Goal: Task Accomplishment & Management: Manage account settings

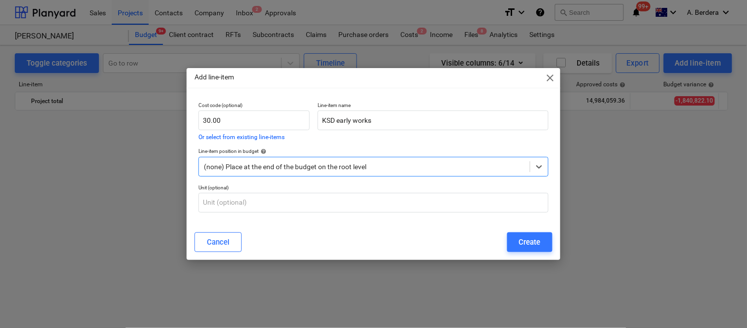
scroll to position [2552, 0]
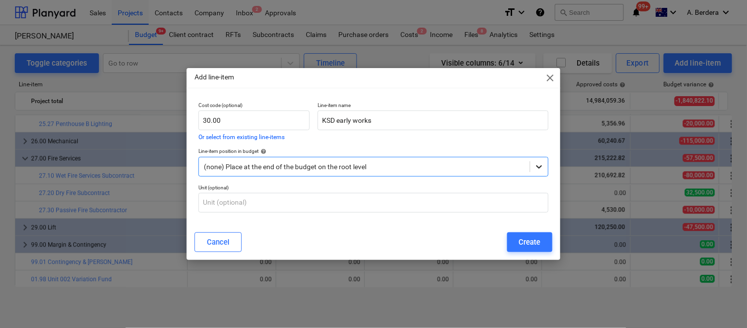
click at [537, 166] on icon at bounding box center [539, 167] width 10 height 10
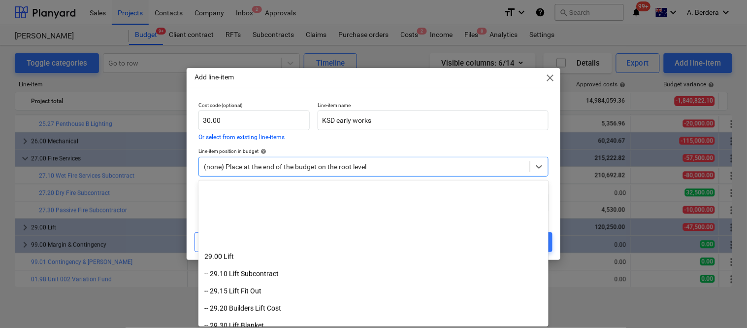
scroll to position [3150, 0]
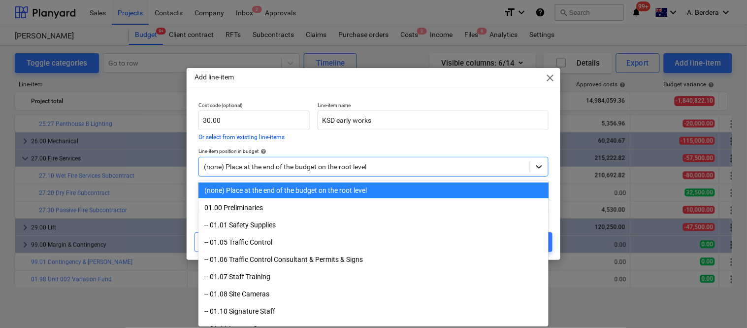
click at [540, 165] on icon at bounding box center [539, 167] width 10 height 10
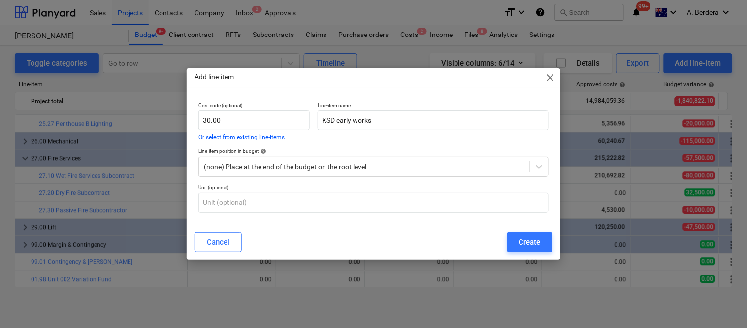
drag, startPoint x: 377, startPoint y: 257, endPoint x: 570, endPoint y: 298, distance: 197.4
click at [570, 298] on div "Add line-item close Cost code (optional) 30.00 Or select from existing line-ite…" at bounding box center [373, 164] width 747 height 328
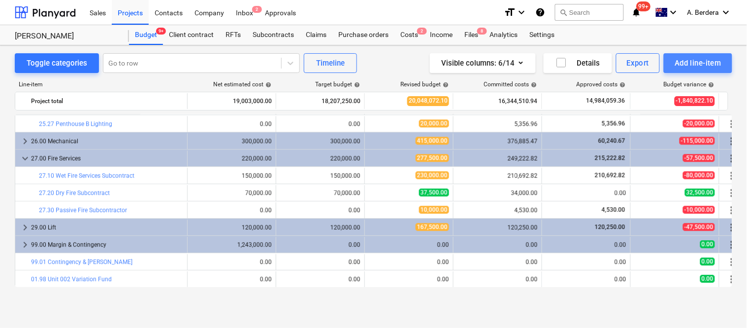
click at [687, 61] on div "Add line-item" at bounding box center [698, 63] width 47 height 13
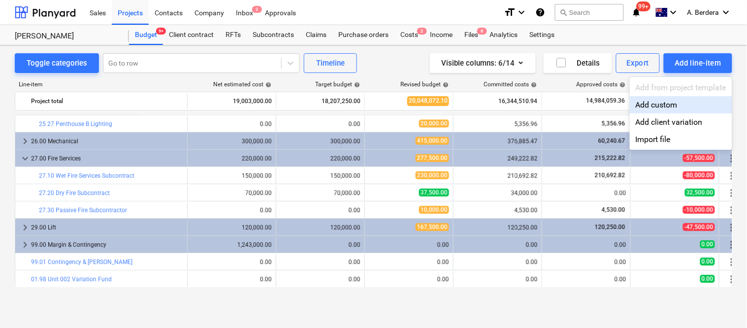
click at [659, 102] on div "Add custom" at bounding box center [681, 104] width 102 height 17
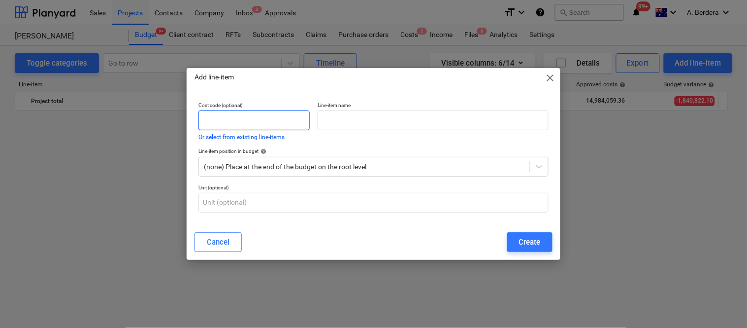
scroll to position [2552, 0]
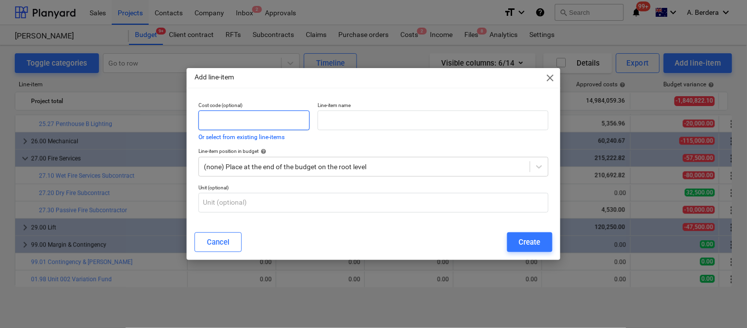
click at [259, 121] on input "text" at bounding box center [254, 120] width 111 height 20
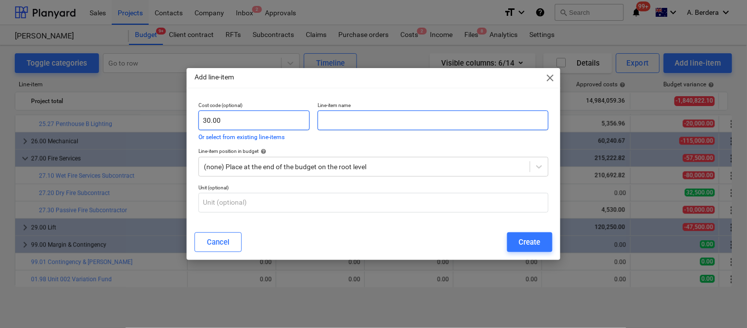
type input "30.00"
click at [341, 116] on input "text" at bounding box center [433, 120] width 231 height 20
paste input "KSD early works"
type input "KSD early works"
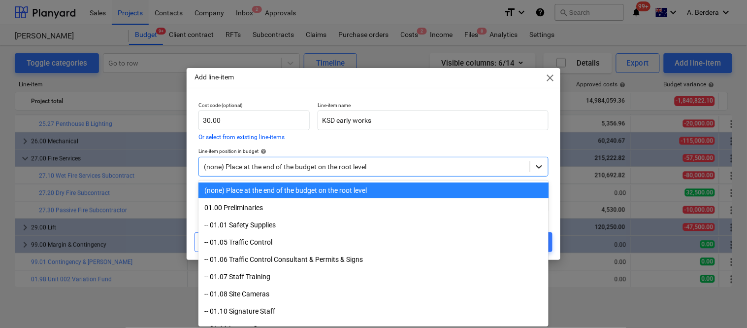
click at [542, 165] on icon at bounding box center [539, 167] width 10 height 10
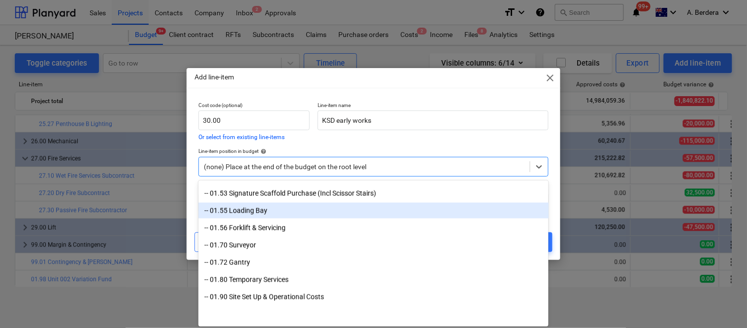
scroll to position [0, 0]
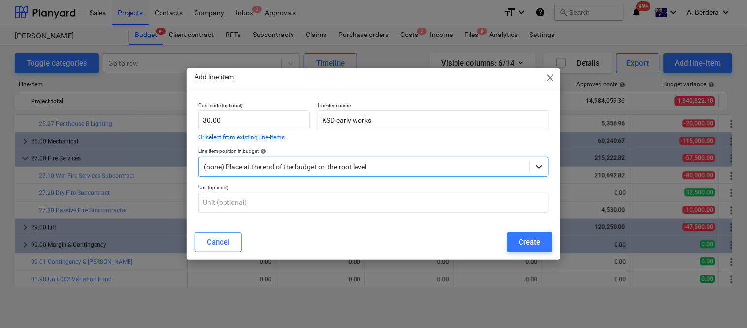
click at [540, 166] on icon at bounding box center [539, 167] width 10 height 10
click at [530, 243] on div "Create" at bounding box center [530, 241] width 22 height 13
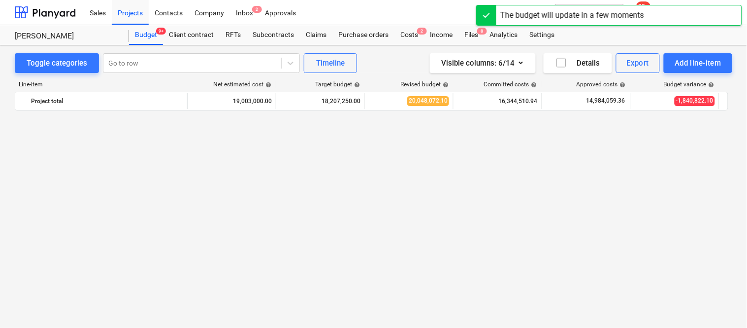
scroll to position [2552, 0]
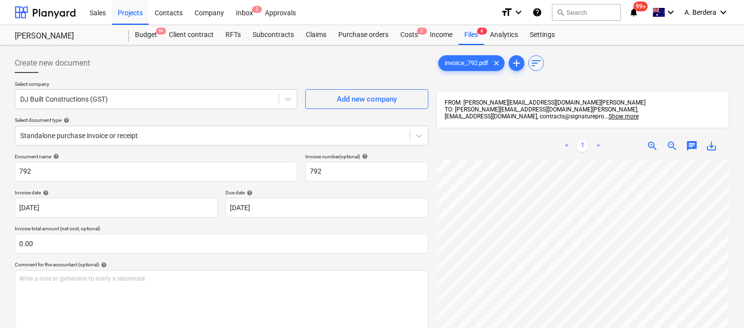
scroll to position [204, 77]
click at [217, 138] on div at bounding box center [212, 136] width 385 height 10
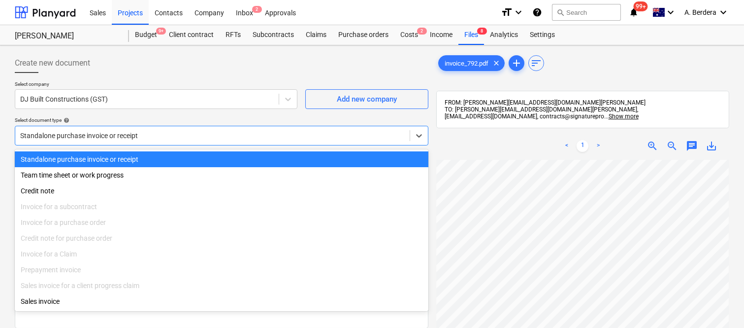
click at [234, 157] on div "Standalone purchase invoice or receipt" at bounding box center [222, 159] width 414 height 16
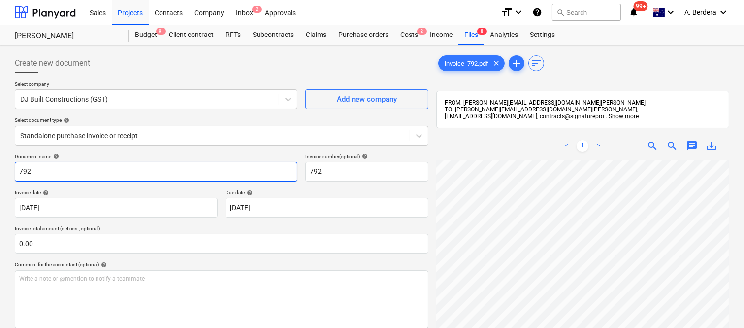
click at [17, 171] on input "792" at bounding box center [156, 172] width 283 height 20
type input "DJ BUILT CONSTRUCTIONS INV- 792"
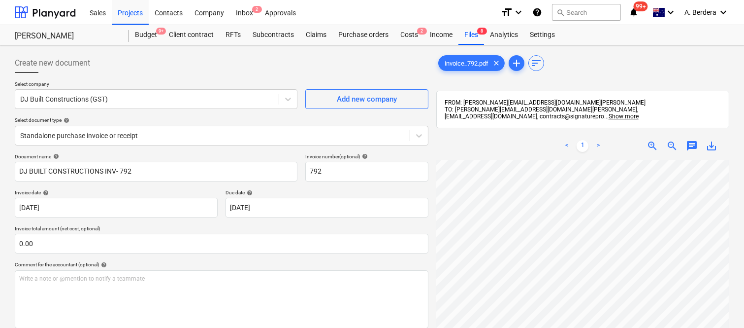
scroll to position [205, 77]
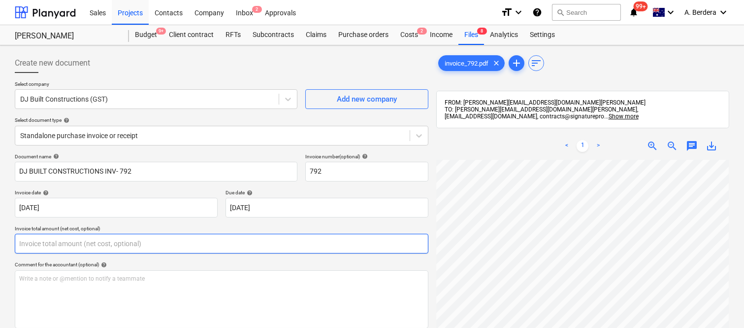
click at [190, 239] on input "text" at bounding box center [222, 243] width 414 height 20
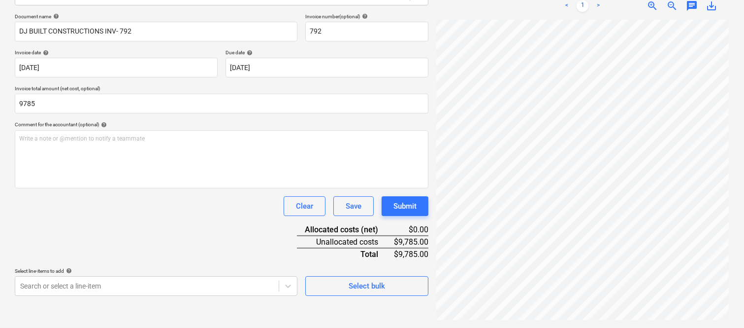
type input "9,785.00"
click at [190, 239] on div "Document name help DJ BUILT CONSTRUCTIONS INV- 792 Invoice number (optional) he…" at bounding box center [222, 154] width 414 height 282
click at [176, 188] on body "Sales Projects Contacts Company Inbox 2 Approvals format_size keyboard_arrow_do…" at bounding box center [372, 24] width 744 height 328
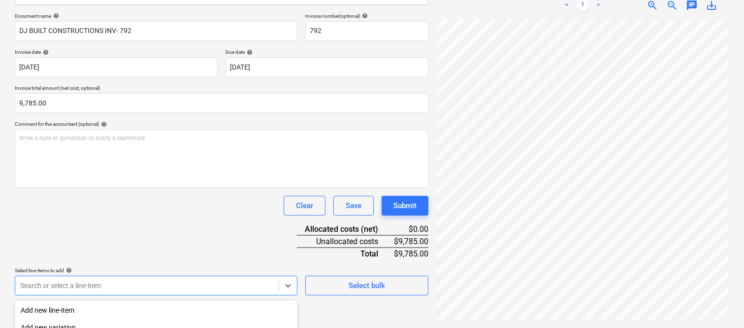
scroll to position [262, 0]
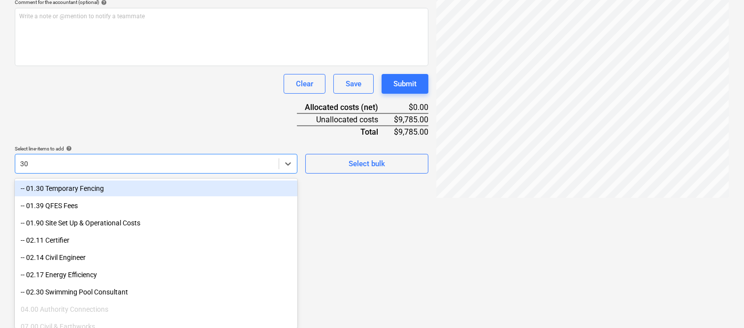
type input "30."
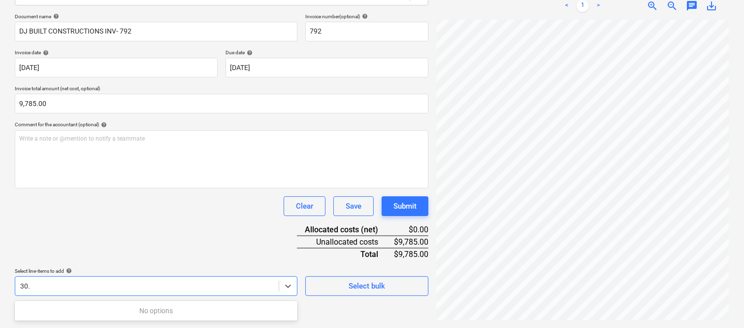
scroll to position [140, 0]
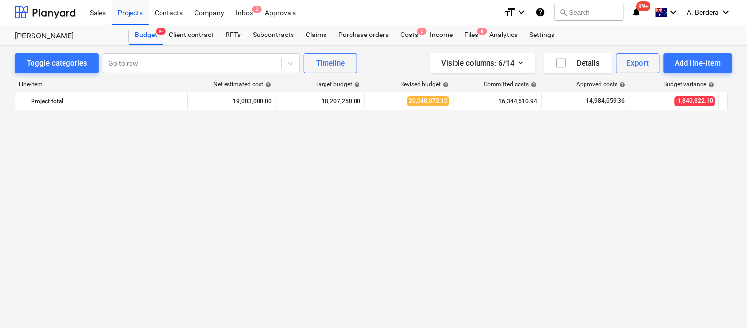
scroll to position [2569, 0]
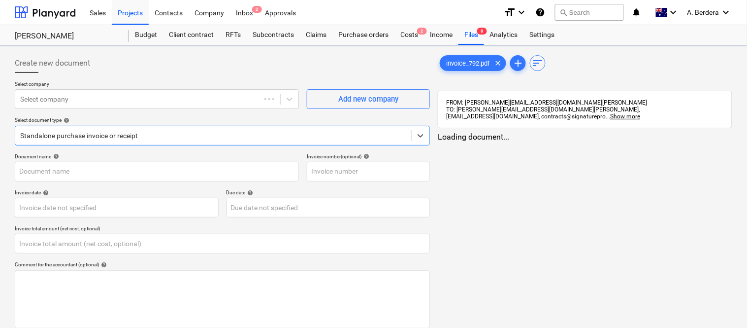
type input "792"
type input "[DATE]"
type input "0.00"
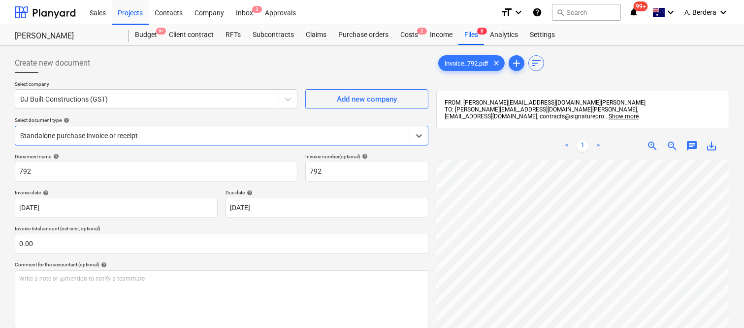
click at [153, 129] on div "Standalone purchase invoice or receipt" at bounding box center [212, 136] width 395 height 14
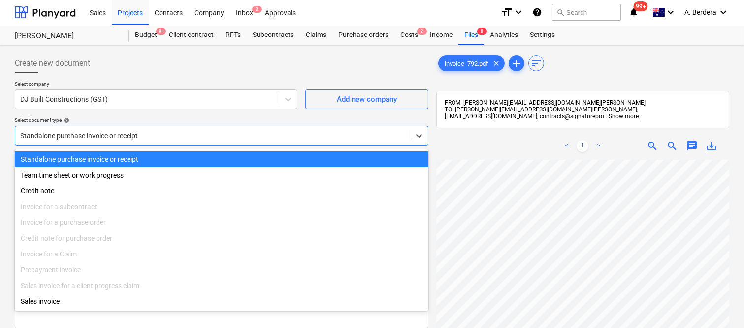
click at [167, 158] on div "Standalone purchase invoice or receipt" at bounding box center [222, 159] width 414 height 16
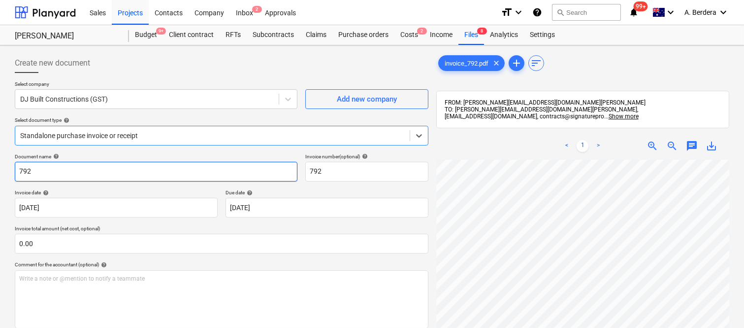
click at [17, 172] on input "792" at bounding box center [156, 172] width 283 height 20
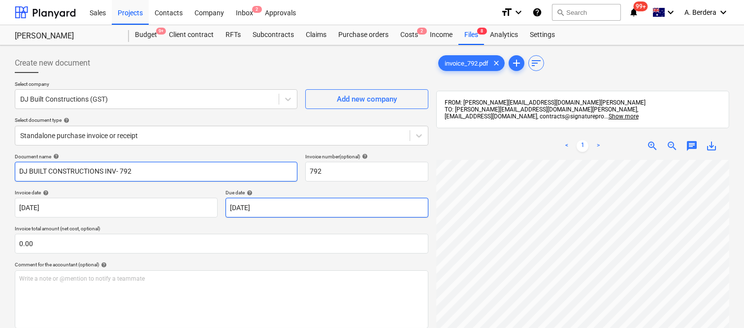
type input "DJ BUILT CONSTRUCTIONS INV- 792"
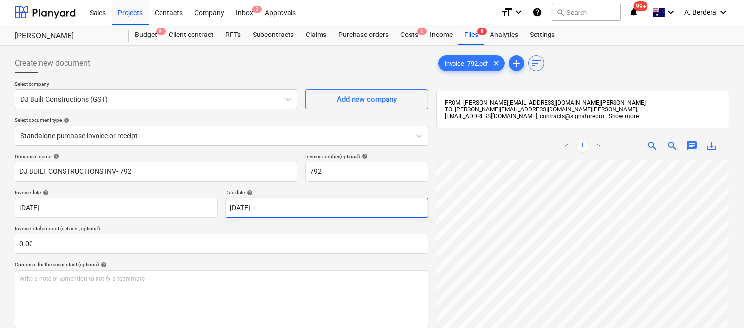
scroll to position [225, 77]
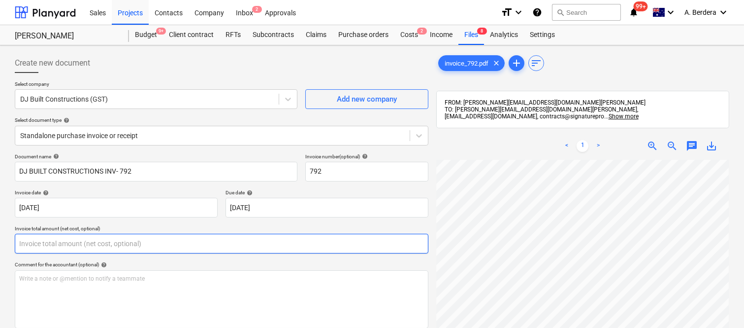
click at [168, 242] on input "text" at bounding box center [222, 243] width 414 height 20
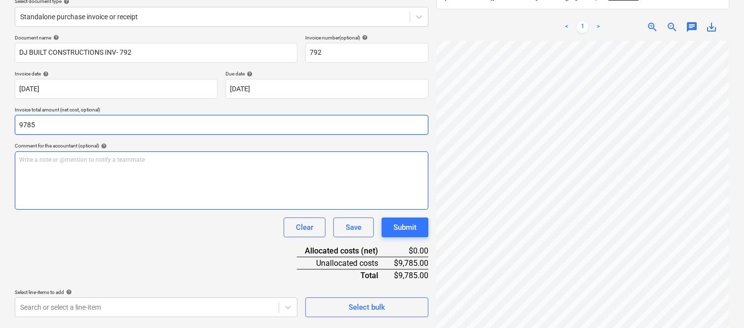
scroll to position [140, 0]
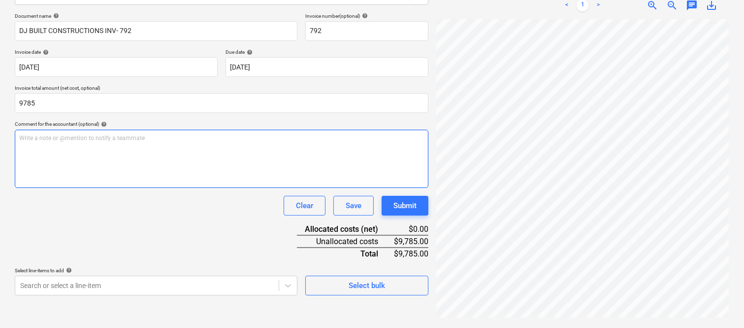
type input "9,785.00"
click at [168, 242] on div "Document name help DJ BUILT CONSTRUCTIONS INV- 792 Invoice number (optional) he…" at bounding box center [222, 154] width 414 height 282
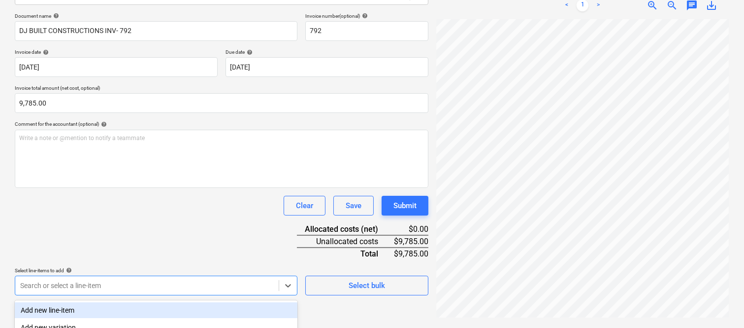
click at [169, 187] on body "Sales Projects Contacts Company Inbox 2 Approvals format_size keyboard_arrow_do…" at bounding box center [372, 24] width 744 height 328
type input "30.00"
click at [153, 306] on div "30.00 KSD early works" at bounding box center [156, 310] width 283 height 16
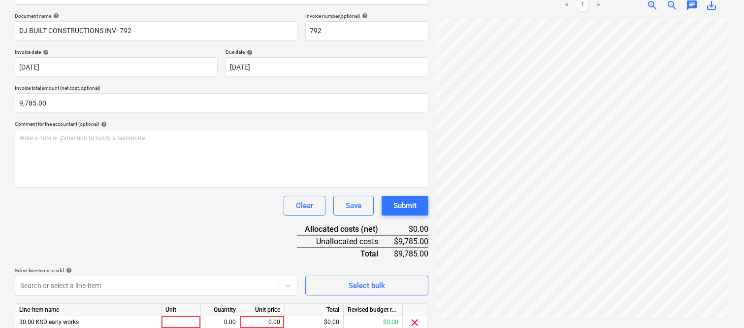
click at [148, 215] on div "Document name help DJ BUILT CONSTRUCTIONS INV- 792 Invoice number (optional) he…" at bounding box center [222, 186] width 414 height 347
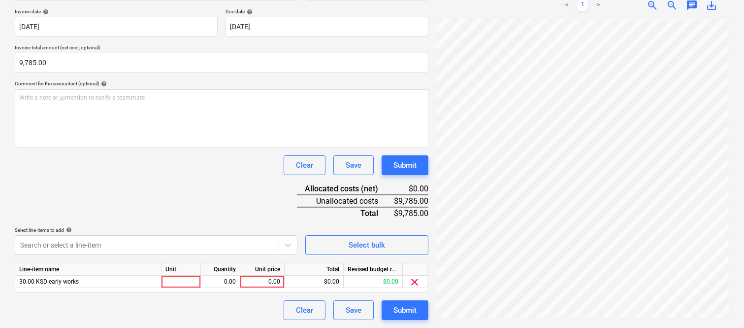
click at [180, 275] on div "Unit" at bounding box center [181, 269] width 39 height 12
click at [184, 282] on div at bounding box center [181, 281] width 39 height 12
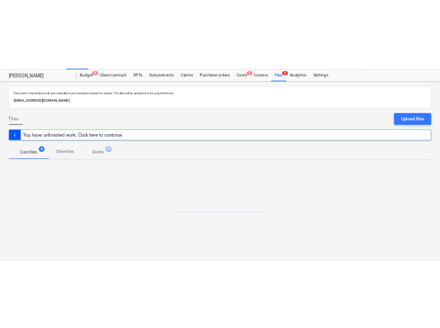
scroll to position [21, 0]
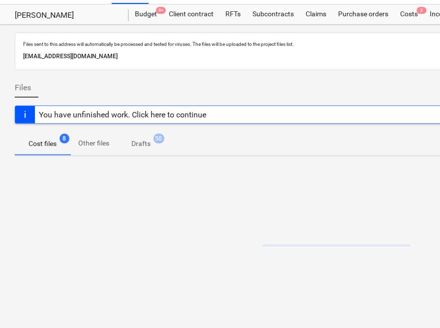
drag, startPoint x: 173, startPoint y: 318, endPoint x: 195, endPoint y: 254, distance: 67.6
drag, startPoint x: 437, startPoint y: 46, endPoint x: 424, endPoint y: 42, distance: 14.3
drag, startPoint x: 424, startPoint y: 42, endPoint x: 404, endPoint y: 41, distance: 19.7
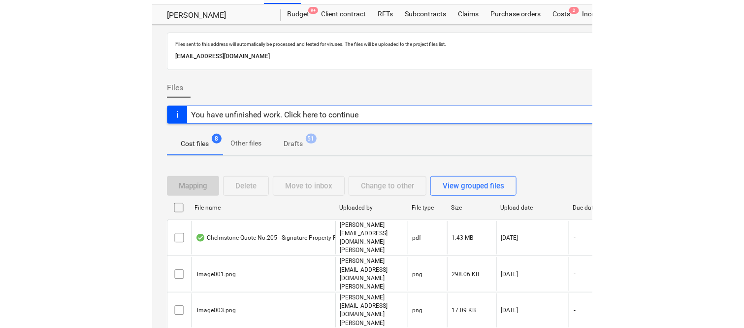
scroll to position [21, 0]
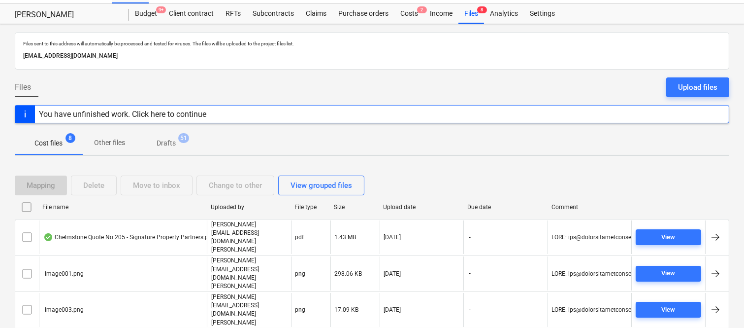
drag, startPoint x: 735, startPoint y: 7, endPoint x: 680, endPoint y: 19, distance: 56.8
drag, startPoint x: 680, startPoint y: 19, endPoint x: 449, endPoint y: 52, distance: 233.0
drag, startPoint x: 449, startPoint y: 52, endPoint x: 407, endPoint y: 81, distance: 51.1
drag, startPoint x: 407, startPoint y: 81, endPoint x: 400, endPoint y: 127, distance: 46.7
drag, startPoint x: 400, startPoint y: 127, endPoint x: 360, endPoint y: 154, distance: 48.4
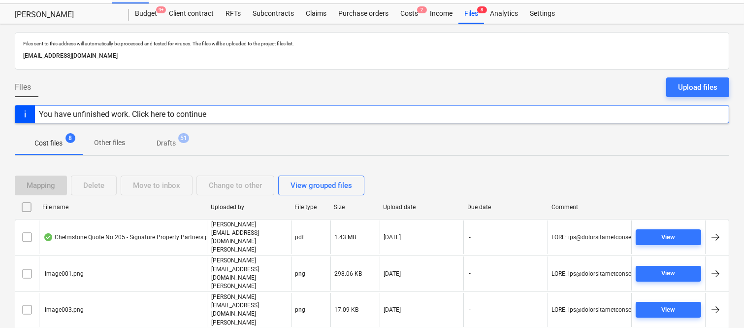
drag, startPoint x: 360, startPoint y: 154, endPoint x: 13, endPoint y: -24, distance: 389.9
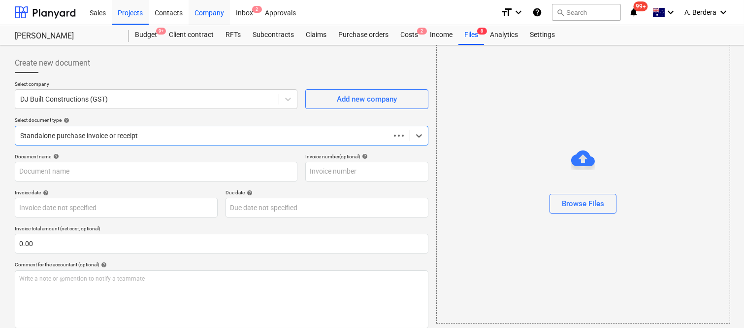
scroll to position [91, 0]
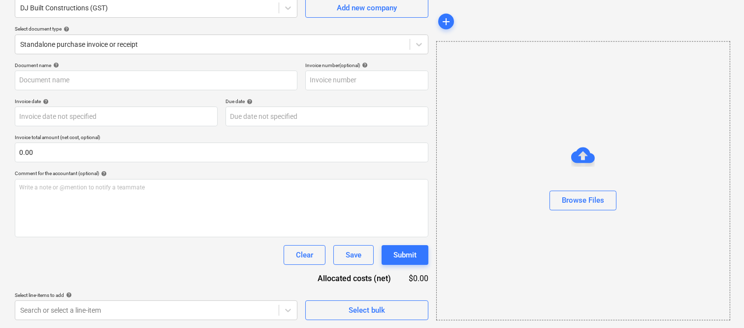
drag, startPoint x: 265, startPoint y: 141, endPoint x: 570, endPoint y: 84, distance: 310.2
click at [571, 84] on div "Browse Files" at bounding box center [583, 180] width 294 height 279
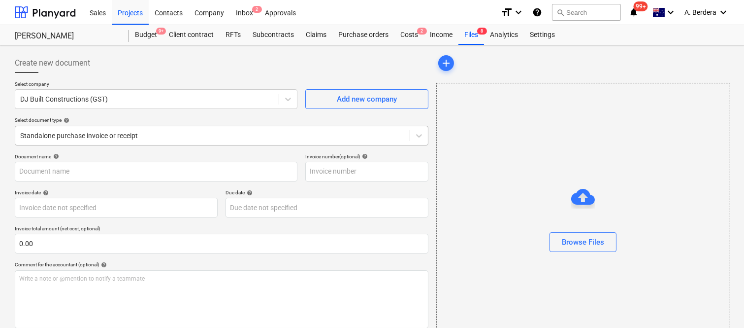
click at [215, 131] on div at bounding box center [212, 136] width 385 height 10
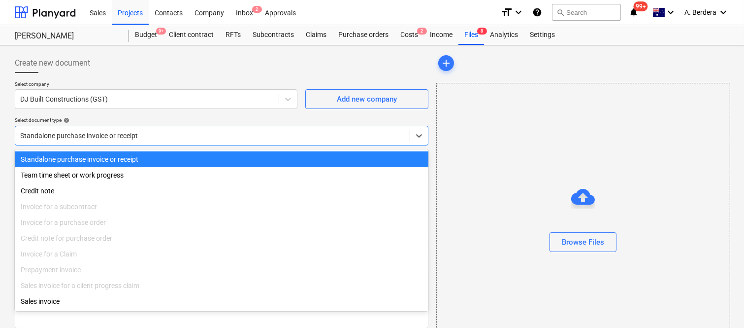
click at [220, 151] on div "Standalone purchase invoice or receipt" at bounding box center [222, 159] width 414 height 16
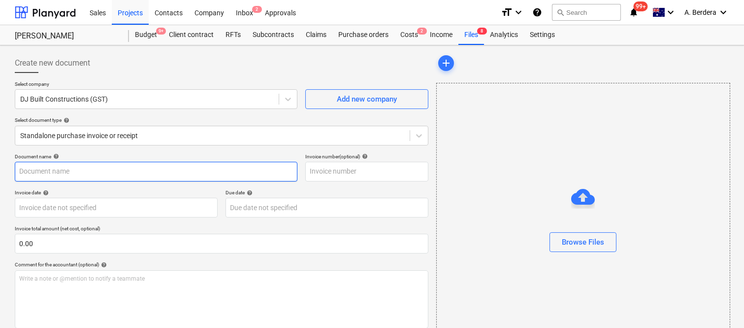
click at [138, 171] on input "text" at bounding box center [156, 172] width 283 height 20
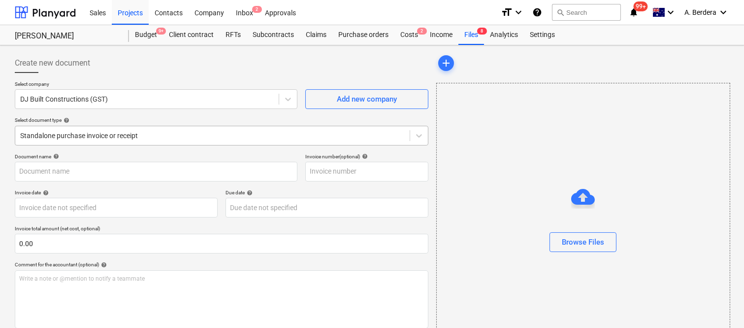
click at [188, 132] on div at bounding box center [212, 136] width 385 height 10
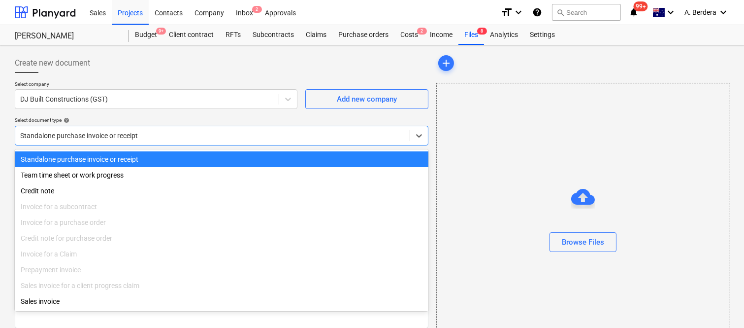
click at [196, 152] on div "Standalone purchase invoice or receipt" at bounding box center [222, 159] width 414 height 16
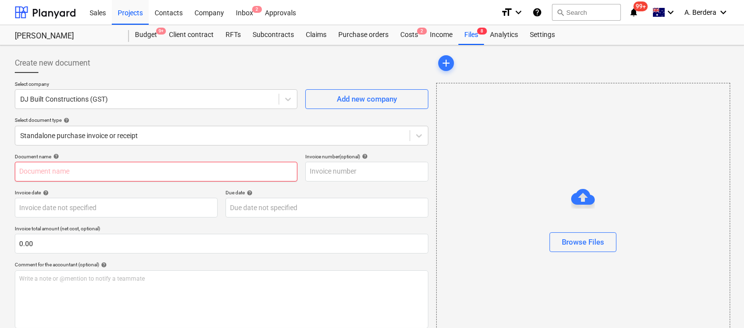
click at [193, 174] on input "text" at bounding box center [156, 172] width 283 height 20
click at [474, 36] on div "Files 8" at bounding box center [472, 35] width 26 height 20
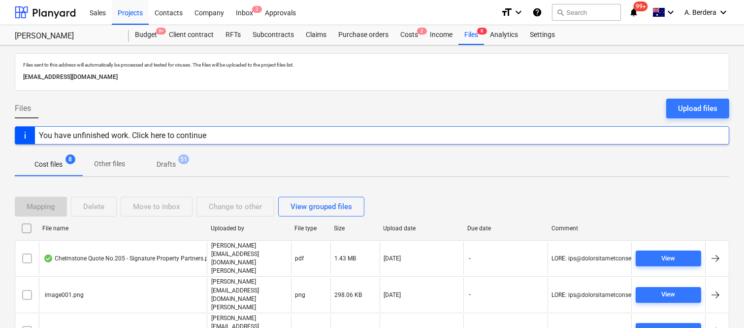
scroll to position [94, 0]
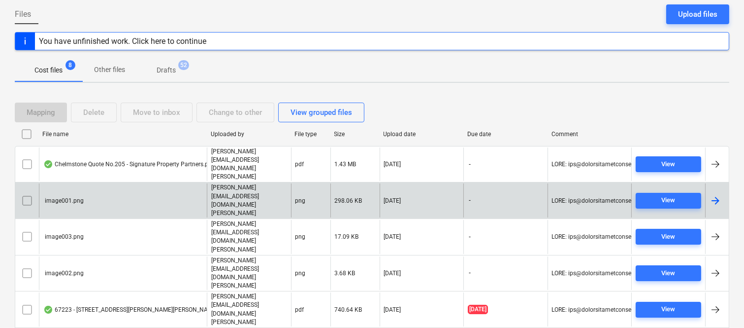
click at [26, 193] on input "checkbox" at bounding box center [27, 201] width 16 height 16
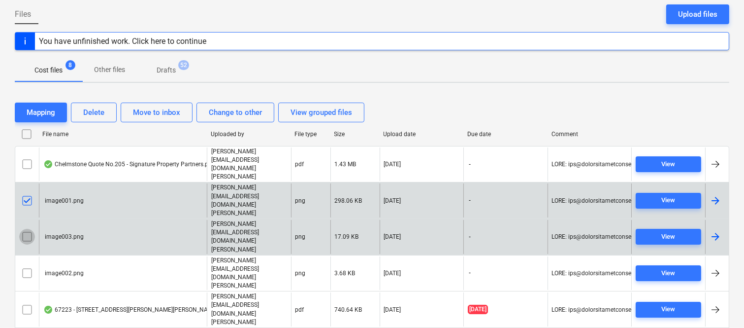
click at [29, 229] on input "checkbox" at bounding box center [27, 237] width 16 height 16
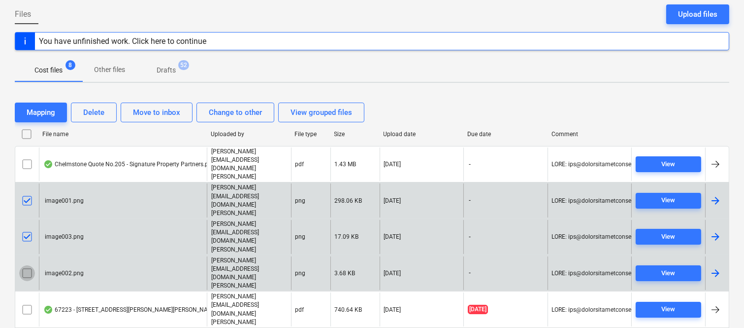
click at [28, 265] on input "checkbox" at bounding box center [27, 273] width 16 height 16
click at [107, 111] on button "Delete" at bounding box center [94, 112] width 46 height 20
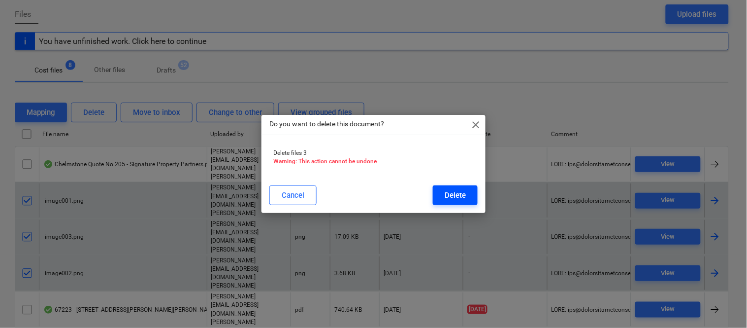
click at [451, 193] on div "Delete" at bounding box center [455, 195] width 21 height 13
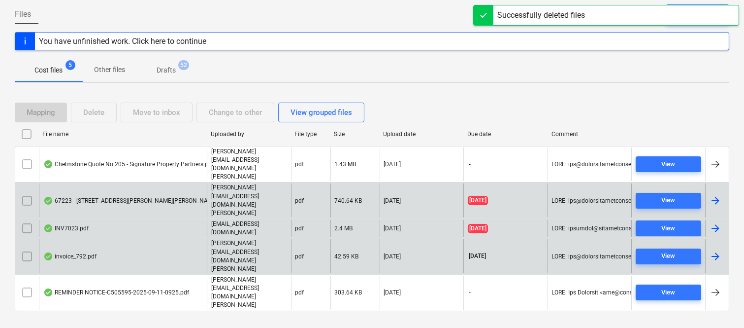
scroll to position [39, 0]
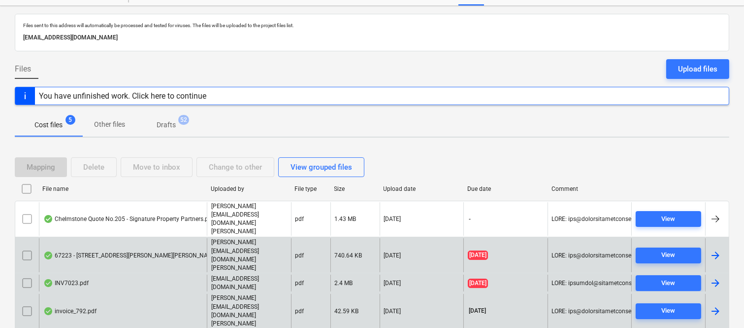
click at [130, 294] on div "invoice_792.pdf" at bounding box center [123, 311] width 168 height 34
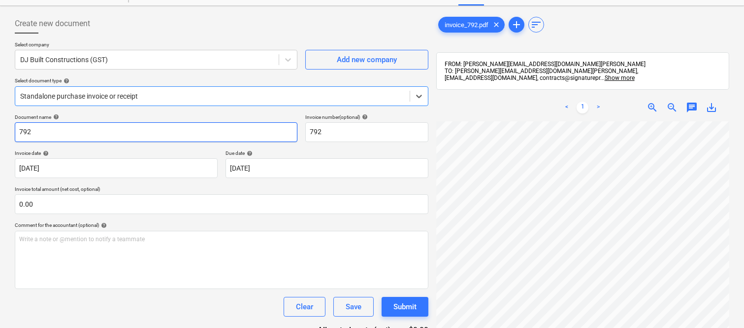
click at [18, 132] on input "792" at bounding box center [156, 132] width 283 height 20
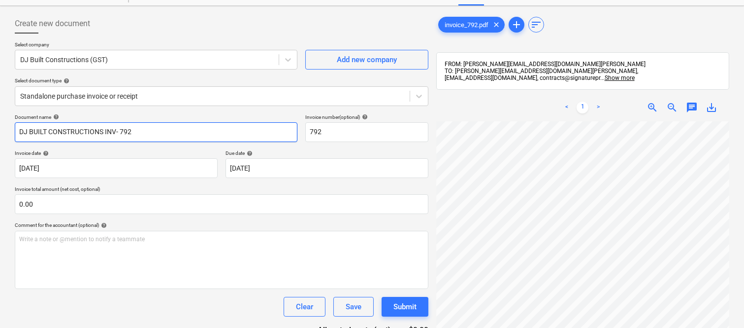
scroll to position [225, 0]
type input "DJ BUILT CONSTRUCTIONS INV- 792"
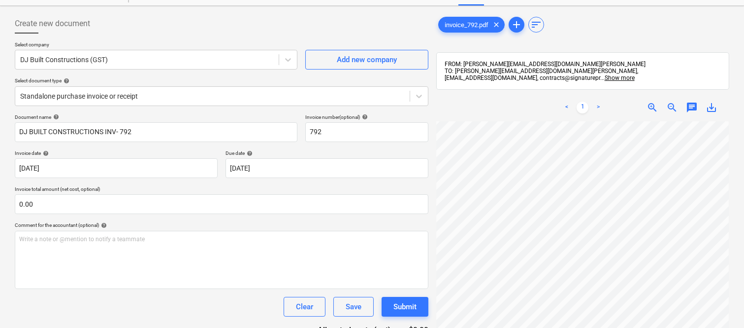
scroll to position [218, 77]
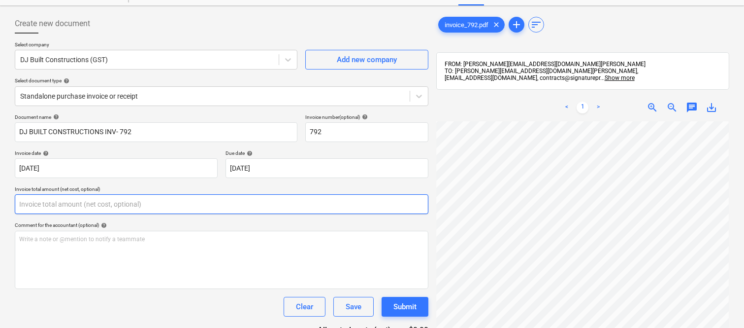
click at [175, 207] on input "text" at bounding box center [222, 204] width 414 height 20
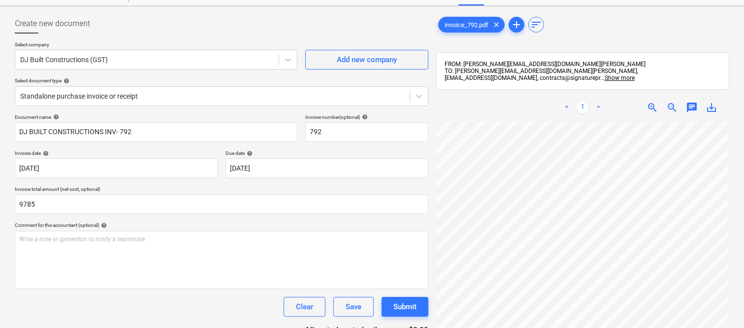
type input "9,785.00"
click at [208, 301] on div "Clear Save Submit" at bounding box center [222, 307] width 414 height 20
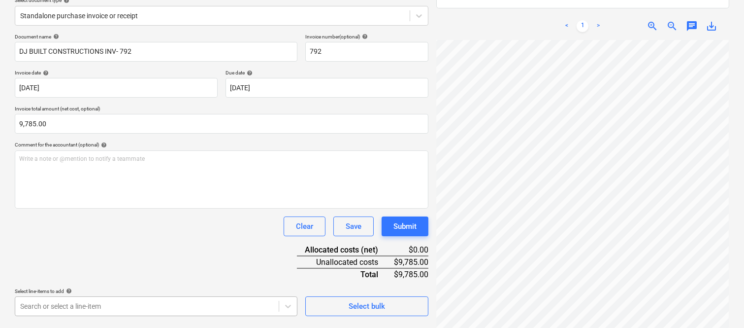
scroll to position [140, 0]
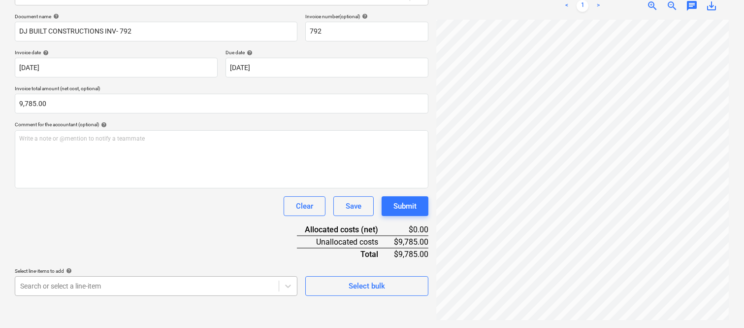
click at [185, 188] on body "Sales Projects Contacts Company Inbox 2 Approvals format_size keyboard_arrow_do…" at bounding box center [372, 24] width 744 height 328
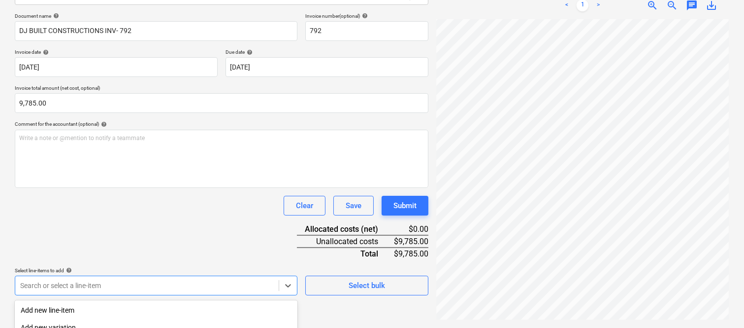
scroll to position [262, 0]
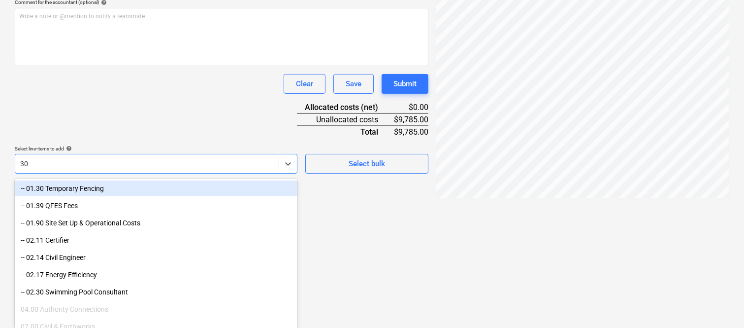
type input "30."
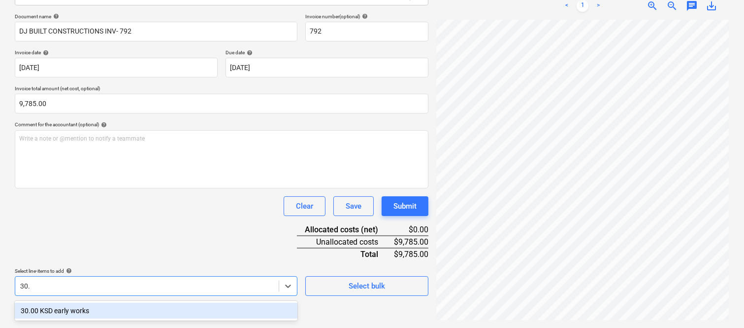
click at [99, 306] on div "30.00 KSD early works" at bounding box center [156, 310] width 283 height 16
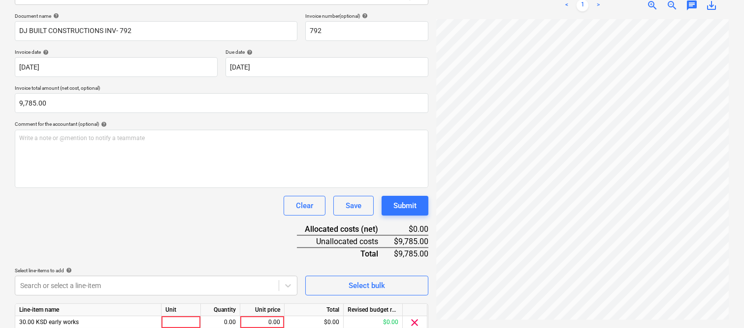
click at [116, 224] on div "Document name help DJ BUILT CONSTRUCTIONS INV- 792 Invoice number (optional) he…" at bounding box center [222, 186] width 414 height 347
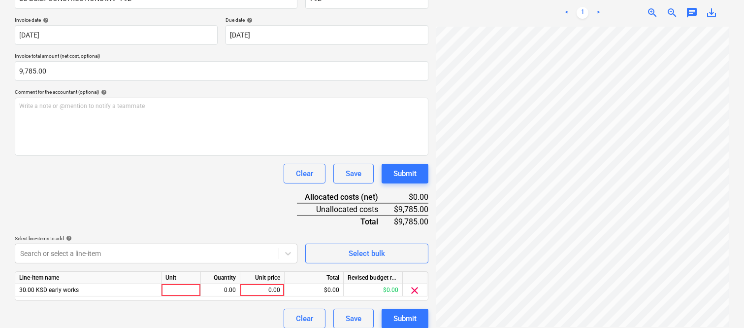
scroll to position [181, 0]
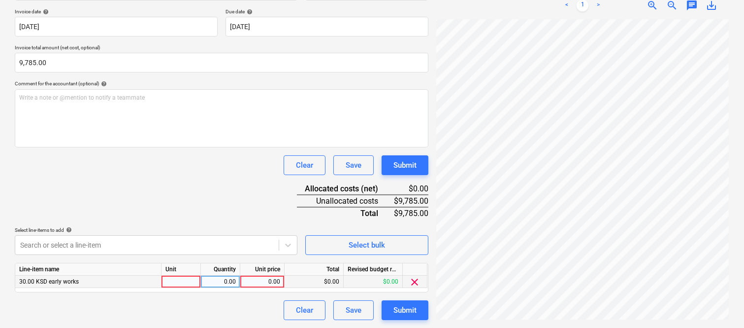
click at [184, 284] on div at bounding box center [181, 281] width 39 height 12
type input "INVOICE"
click at [219, 280] on div "0.00" at bounding box center [220, 281] width 31 height 12
type input "1"
click at [275, 283] on div "0.00" at bounding box center [262, 281] width 36 height 12
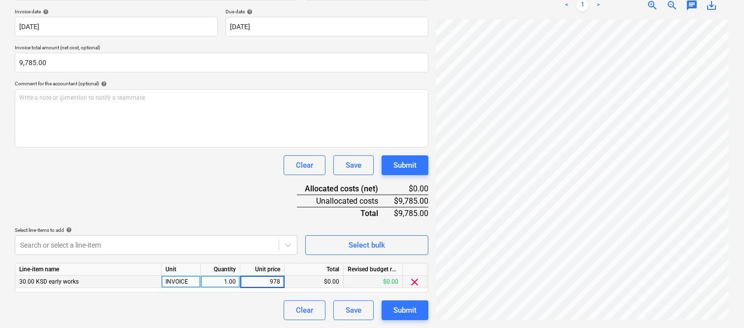
type input "9785"
click at [242, 306] on div "Clear Save Submit" at bounding box center [222, 310] width 414 height 20
click at [415, 281] on span "clear" at bounding box center [415, 282] width 12 height 12
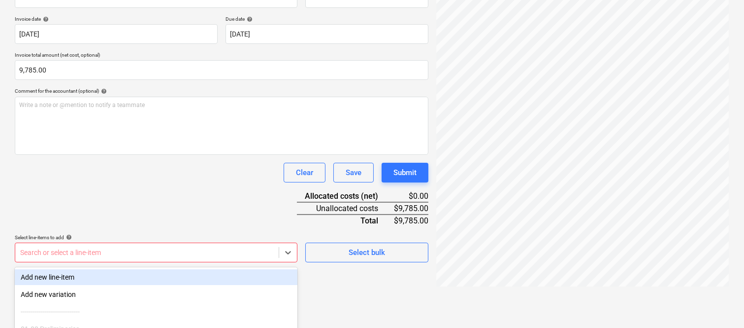
scroll to position [262, 0]
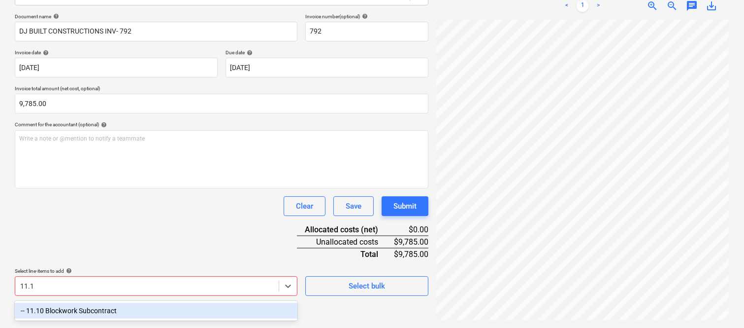
scroll to position [140, 0]
type input "11.10"
drag, startPoint x: 117, startPoint y: 307, endPoint x: 132, endPoint y: 225, distance: 84.0
click at [119, 306] on div "-- 11.10 Blockwork Subcontract" at bounding box center [156, 310] width 283 height 16
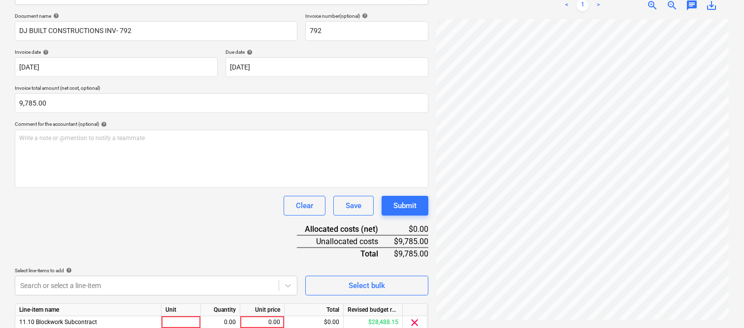
click at [132, 225] on div "Document name help DJ BUILT CONSTRUCTIONS INV- 792 Invoice number (optional) he…" at bounding box center [222, 186] width 414 height 347
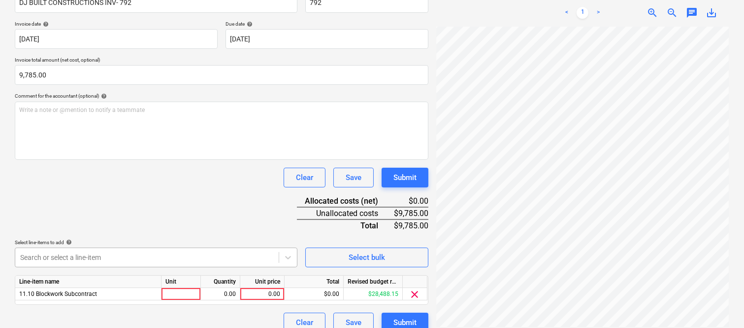
scroll to position [181, 0]
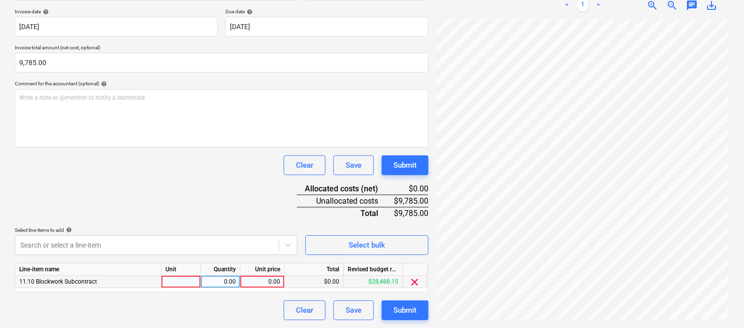
click at [181, 279] on div at bounding box center [181, 281] width 39 height 12
type input "INVOICE"
click at [228, 283] on div "0.00" at bounding box center [220, 281] width 31 height 12
type input "1"
click at [258, 281] on div "0.00" at bounding box center [262, 281] width 36 height 12
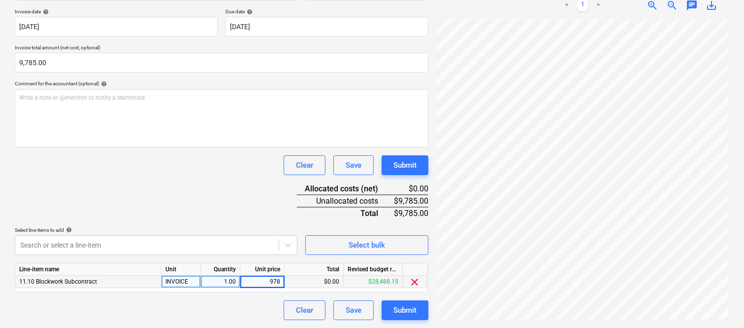
type input "9785"
click at [252, 319] on div "Clear Save Submit" at bounding box center [222, 310] width 414 height 20
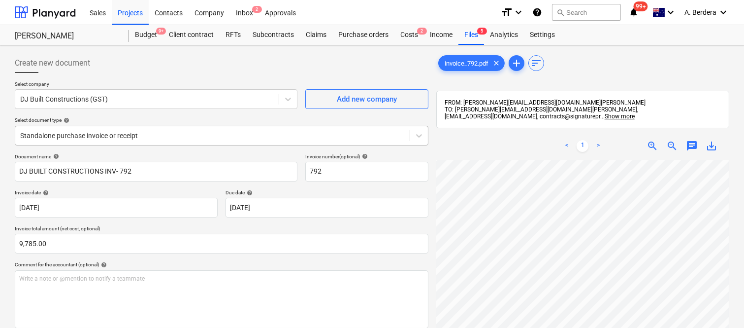
click at [194, 124] on p "Select document type help" at bounding box center [222, 121] width 414 height 8
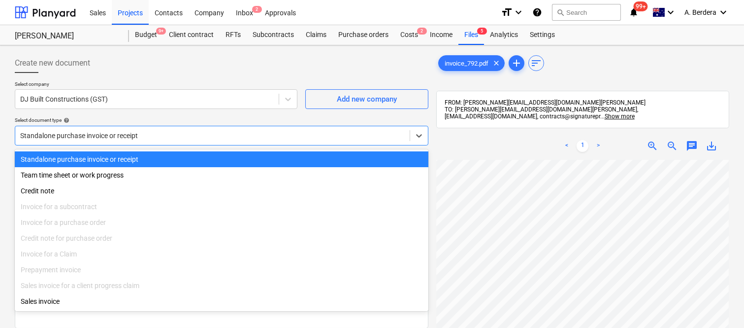
click at [195, 134] on div at bounding box center [212, 136] width 385 height 10
click at [199, 155] on div "Standalone purchase invoice or receipt" at bounding box center [222, 159] width 414 height 16
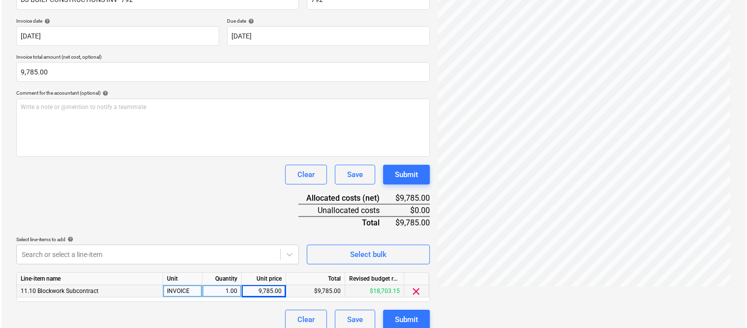
scroll to position [181, 0]
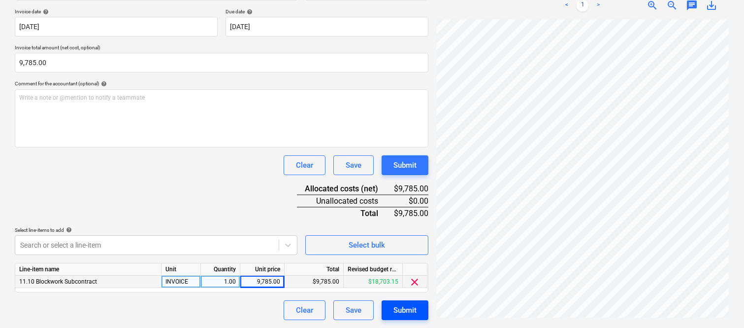
click at [423, 316] on button "Submit" at bounding box center [405, 310] width 47 height 20
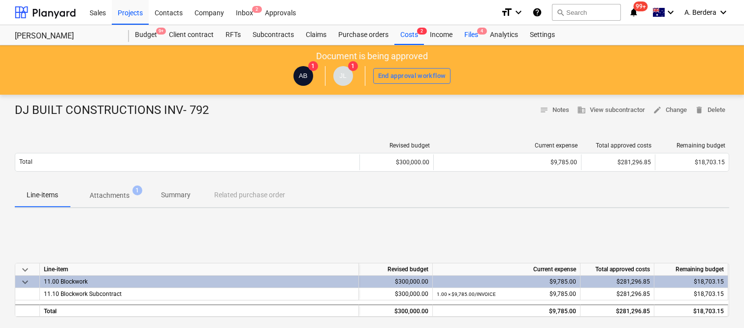
click at [476, 30] on div "Files 4" at bounding box center [472, 35] width 26 height 20
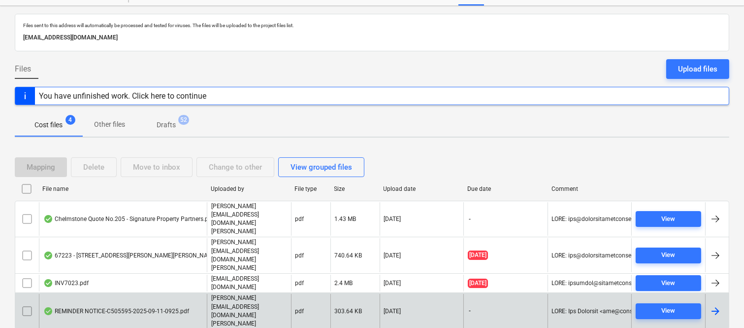
scroll to position [21, 0]
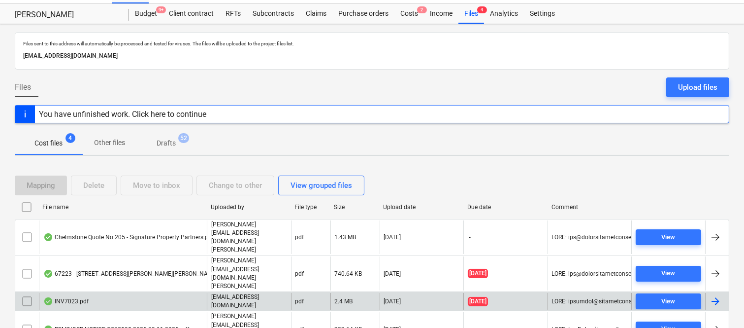
click at [141, 293] on div "INV7023.pdf" at bounding box center [123, 301] width 168 height 17
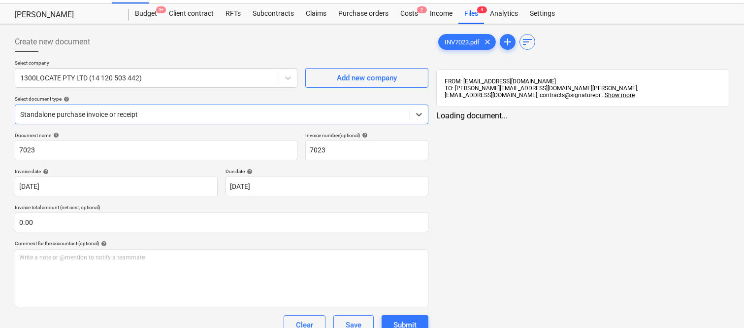
type input "7023"
type input "[DATE]"
click at [466, 13] on div "Files 4" at bounding box center [472, 14] width 26 height 20
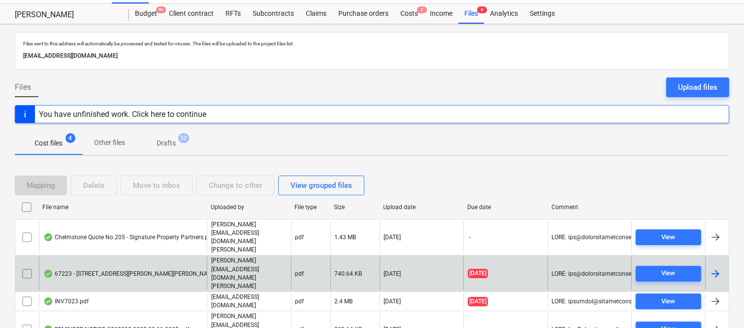
click at [159, 269] on div "67223 - 92 Kingsford Smith Drive, Hamilton.pdf" at bounding box center [134, 273] width 183 height 8
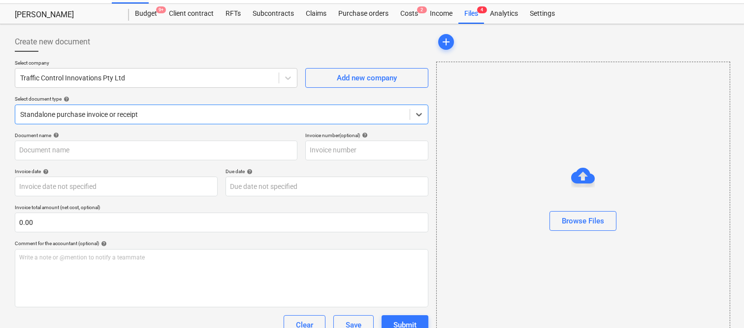
click at [183, 113] on div at bounding box center [212, 114] width 385 height 10
type input "00067223"
type input "30 Sep 2025"
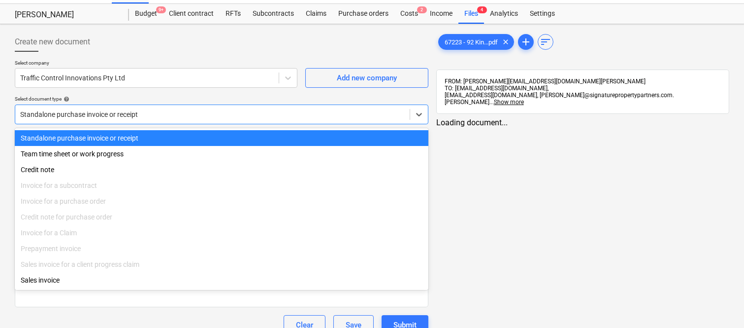
click at [197, 135] on div "Standalone purchase invoice or receipt" at bounding box center [222, 138] width 414 height 16
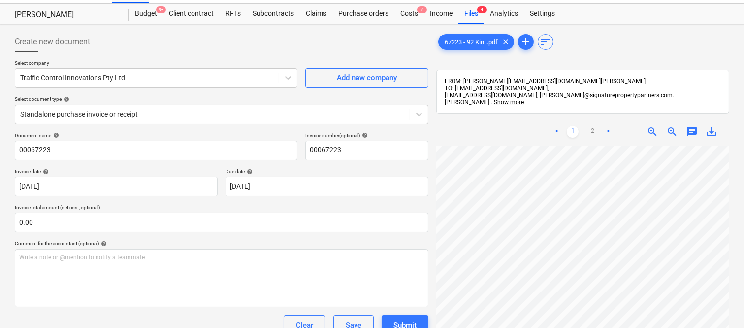
scroll to position [17, 78]
click at [17, 149] on input "00067223" at bounding box center [156, 150] width 283 height 20
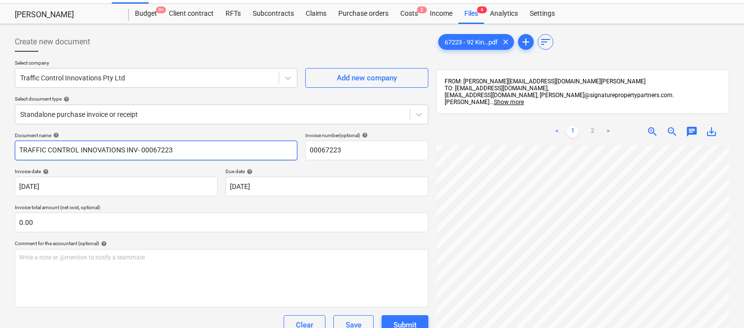
type input "TRAFFIC CONTROL INNOVATIONS INV- 00067223"
click at [185, 168] on div "Invoice date help" at bounding box center [116, 171] width 203 height 6
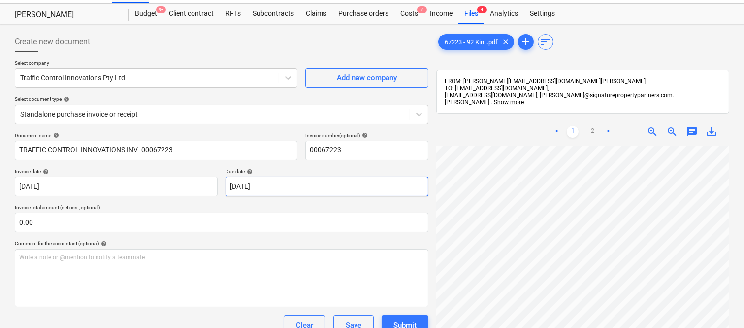
click at [338, 187] on body "Sales Projects Contacts Company Inbox 2 Approvals format_size keyboard_arrow_do…" at bounding box center [372, 143] width 744 height 328
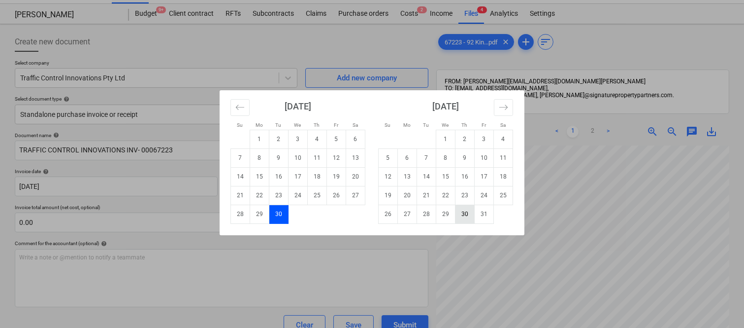
click at [467, 218] on td "30" at bounding box center [465, 213] width 19 height 19
type input "30 Oct 2025"
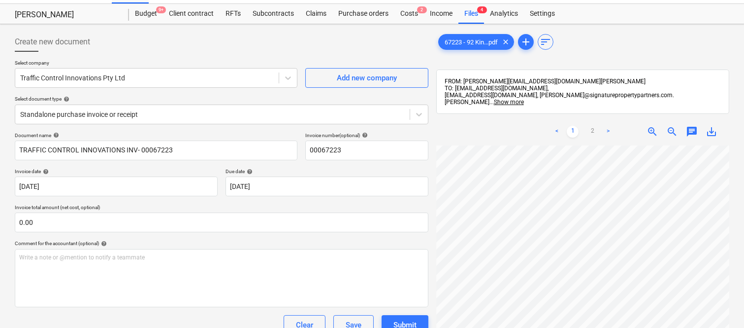
scroll to position [225, 78]
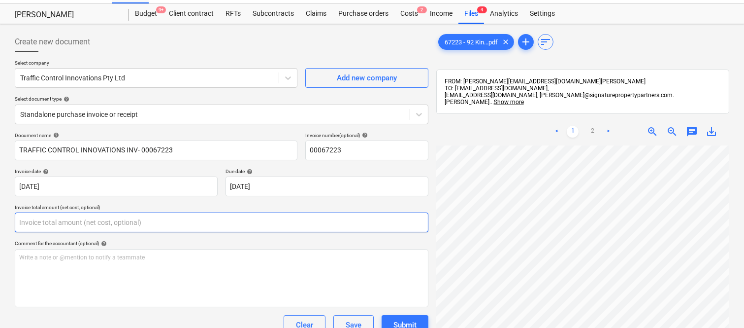
click at [61, 222] on input "text" at bounding box center [222, 222] width 414 height 20
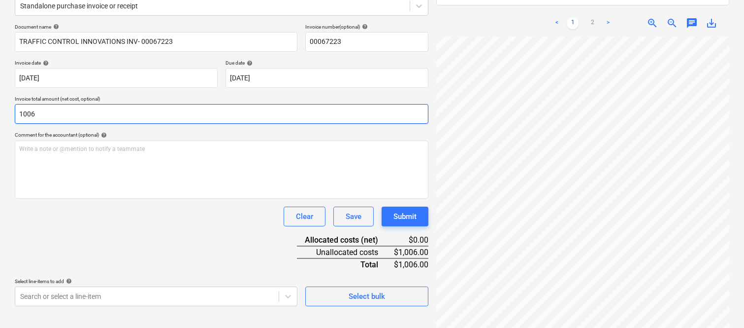
scroll to position [140, 0]
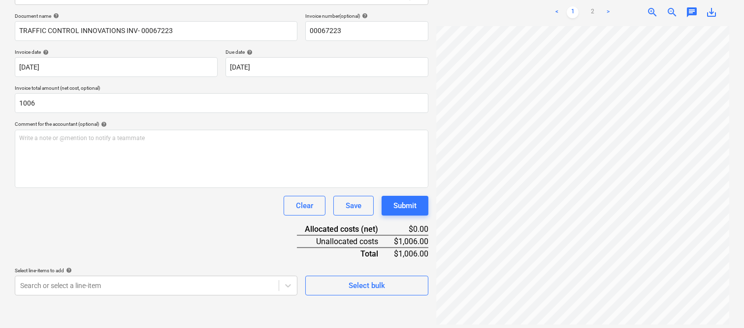
type input "1,006.00"
click at [92, 219] on div "Document name help TRAFFIC CONTROL INNOVATIONS INV- 00067223 Invoice number (op…" at bounding box center [222, 154] width 414 height 282
click at [108, 187] on body "Sales Projects Contacts Company Inbox 2 Approvals format_size keyboard_arrow_do…" at bounding box center [372, 24] width 744 height 328
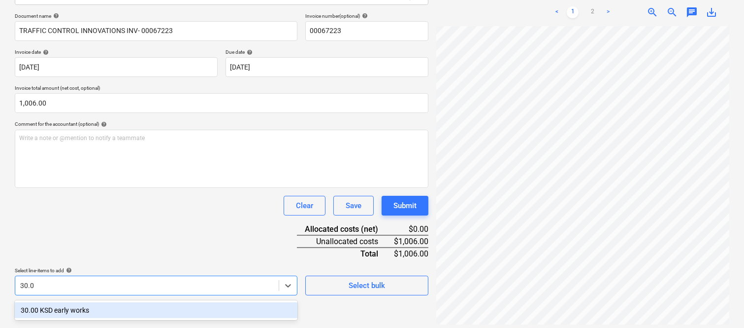
type input "30.00"
drag, startPoint x: 148, startPoint y: 306, endPoint x: 151, endPoint y: 224, distance: 82.3
click at [149, 306] on div "30.00 KSD early works" at bounding box center [156, 310] width 283 height 16
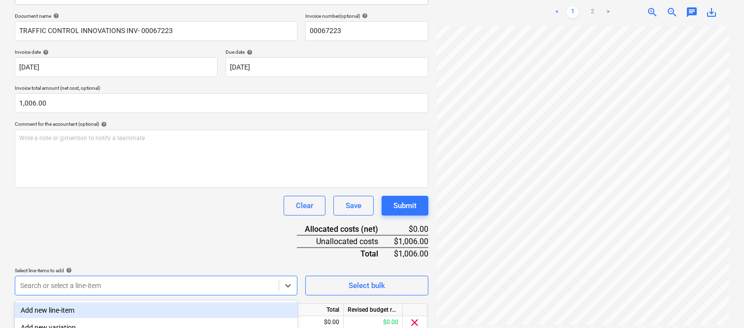
click at [153, 218] on div "Document name help TRAFFIC CONTROL INNOVATIONS INV- 00067223 Invoice number (op…" at bounding box center [222, 186] width 414 height 347
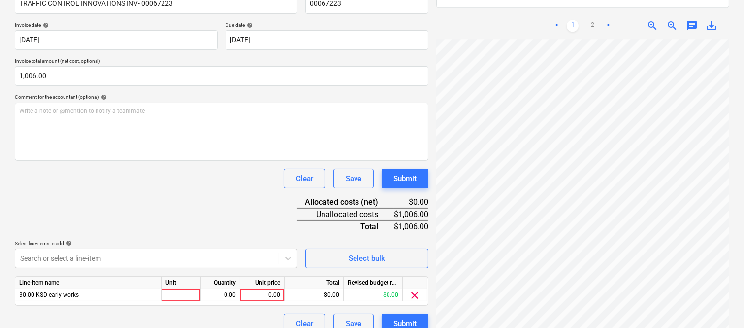
scroll to position [181, 0]
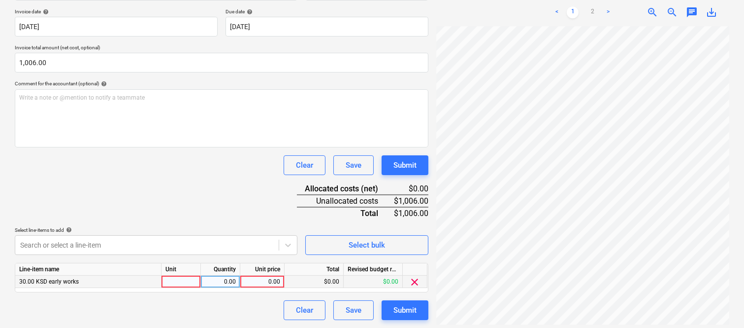
click at [189, 283] on div at bounding box center [181, 281] width 39 height 12
type input "INVOICE"
click at [217, 283] on div "0.00" at bounding box center [220, 281] width 31 height 12
type input "1"
click at [256, 281] on div "0.00" at bounding box center [262, 281] width 36 height 12
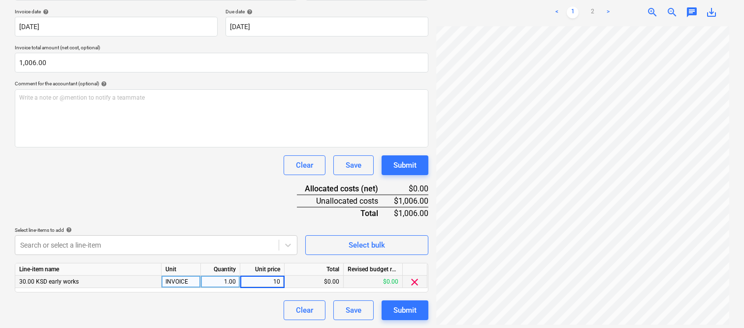
type input "100"
drag, startPoint x: 249, startPoint y: 314, endPoint x: 214, endPoint y: 314, distance: 35.0
click at [214, 315] on div "Clear Save Submit" at bounding box center [222, 310] width 414 height 20
click at [273, 280] on div "100.00" at bounding box center [262, 281] width 36 height 12
click at [279, 283] on input "100" at bounding box center [262, 281] width 44 height 12
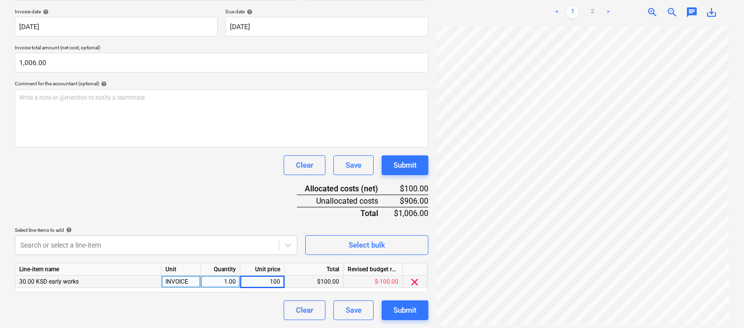
click at [277, 281] on input "100" at bounding box center [262, 281] width 44 height 12
click at [280, 281] on input "100" at bounding box center [262, 281] width 44 height 12
type input "1006"
click at [229, 300] on div "Clear Save Submit" at bounding box center [222, 310] width 414 height 20
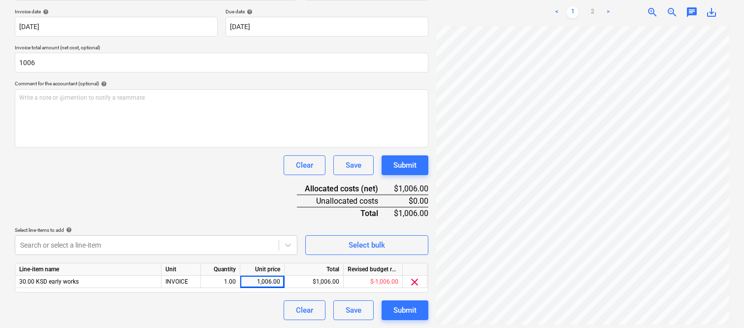
type input "1,006.00"
drag, startPoint x: 212, startPoint y: 126, endPoint x: 55, endPoint y: 201, distance: 174.3
click at [55, 201] on div "Document name help TRAFFIC CONTROL INNOVATIONS INV- 00067223 Invoice number (op…" at bounding box center [222, 145] width 414 height 347
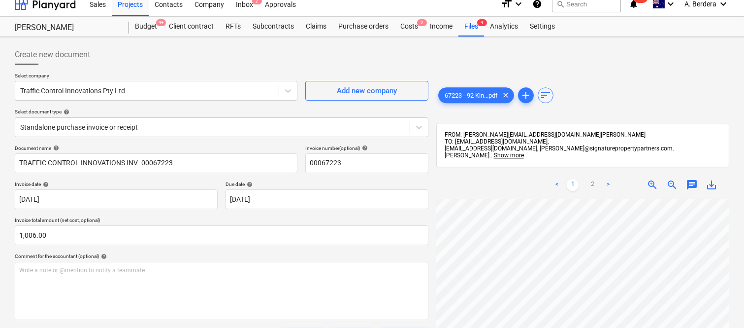
scroll to position [0, 0]
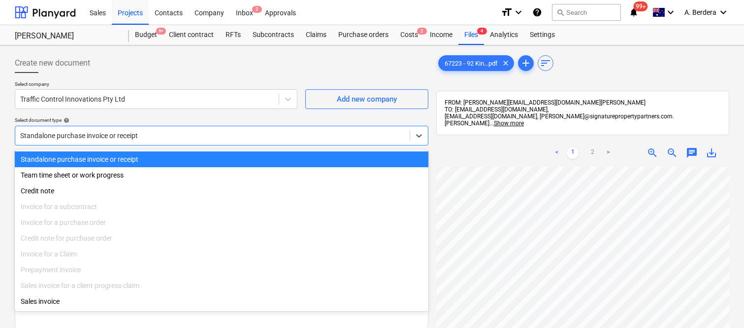
click at [161, 132] on div at bounding box center [212, 136] width 385 height 10
click at [167, 159] on div "Standalone purchase invoice or receipt" at bounding box center [222, 159] width 414 height 16
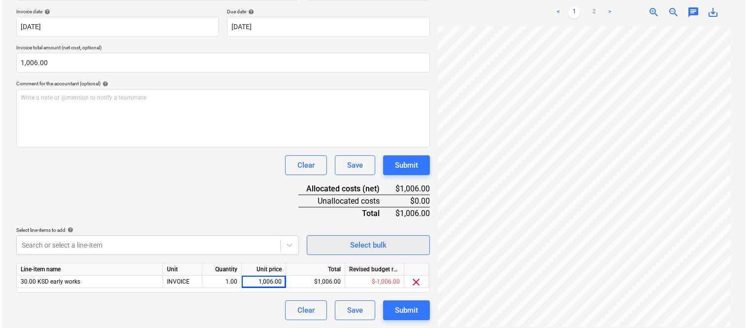
scroll to position [225, 78]
click at [399, 309] on div "Submit" at bounding box center [405, 309] width 23 height 13
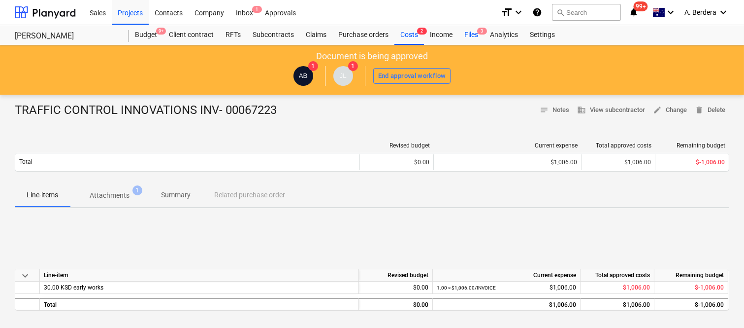
click at [465, 33] on div "Files 3" at bounding box center [472, 35] width 26 height 20
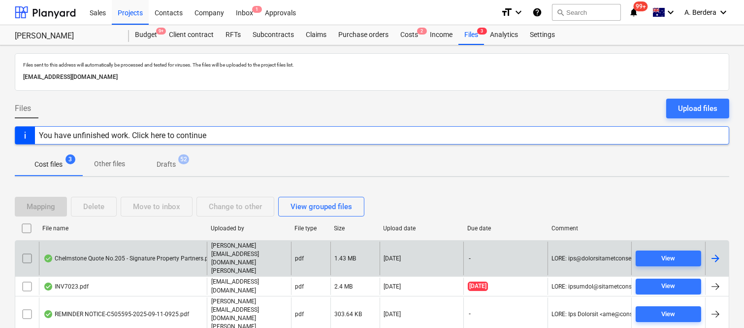
click at [156, 257] on div "Chelmstone Quote No.205 - Signature Property Partners.pdf" at bounding box center [128, 258] width 170 height 8
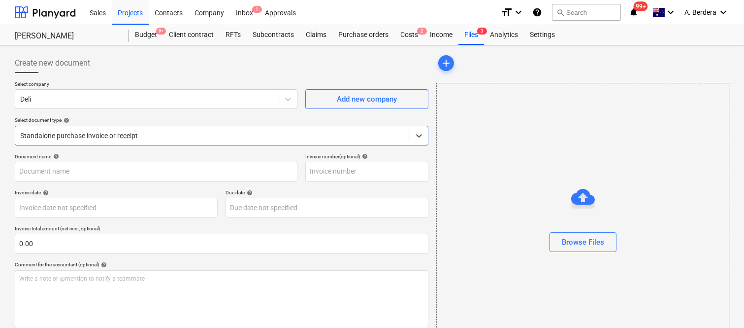
type input "205"
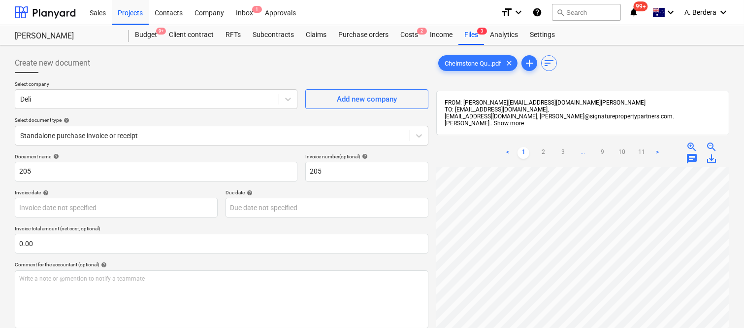
scroll to position [194, 89]
drag, startPoint x: 747, startPoint y: 229, endPoint x: 737, endPoint y: 232, distance: 10.3
click at [744, 284] on html "Sales Projects Contacts Company Inbox 1 Approvals format_size keyboard_arrow_do…" at bounding box center [372, 164] width 744 height 328
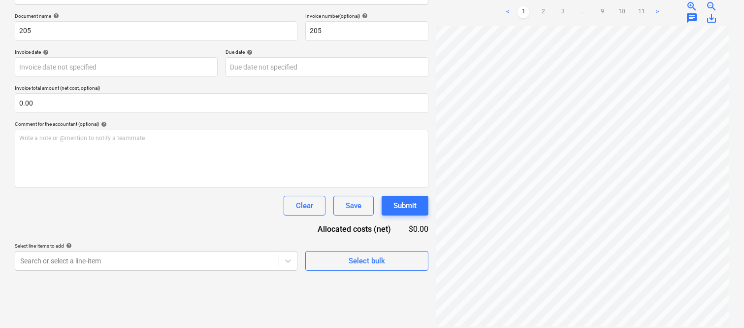
scroll to position [0, 0]
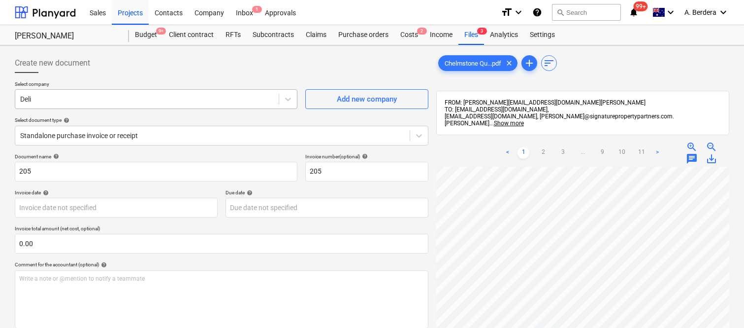
click at [102, 95] on div at bounding box center [147, 99] width 254 height 10
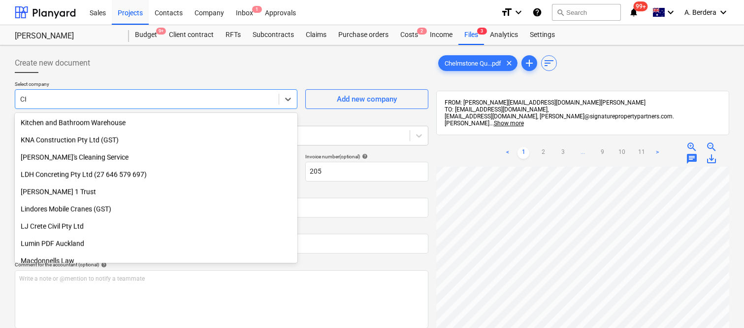
scroll to position [232, 0]
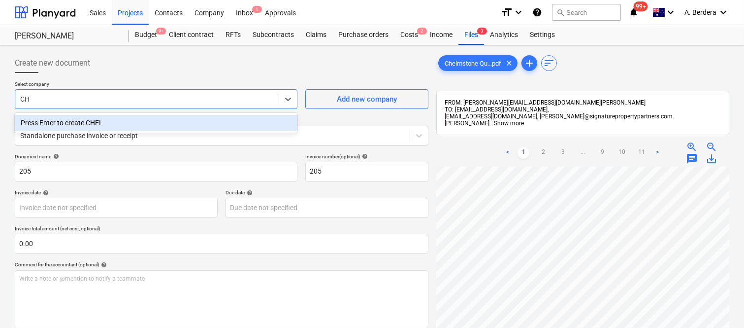
type input "C"
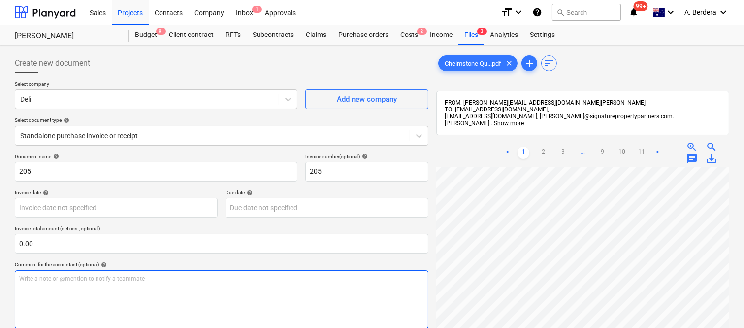
scroll to position [140, 0]
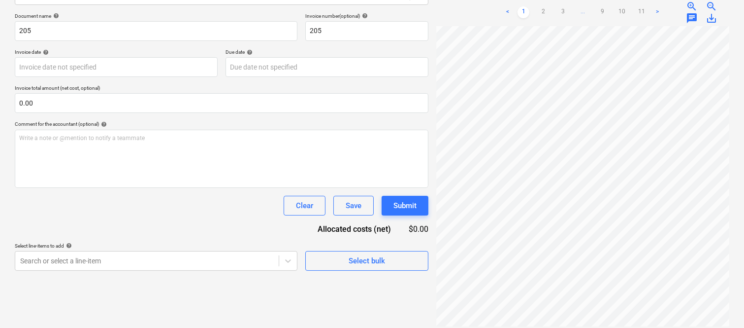
click at [588, 319] on div at bounding box center [582, 176] width 293 height 300
click at [544, 324] on div "Create new document Select company Deli Add new company Select document type he…" at bounding box center [372, 116] width 744 height 423
click at [542, 6] on link "2" at bounding box center [543, 12] width 12 height 12
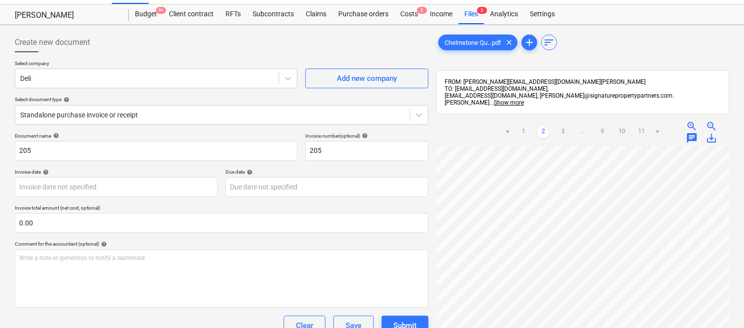
scroll to position [0, 0]
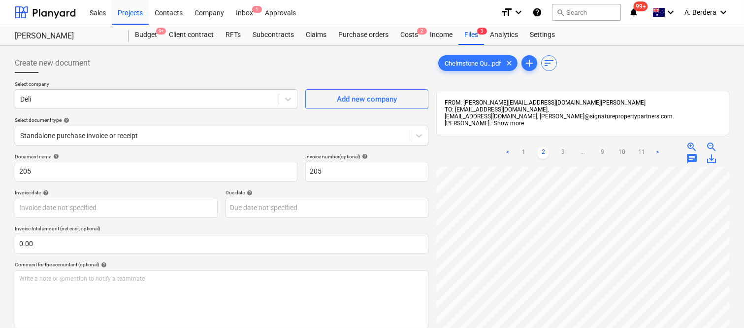
click at [689, 141] on span "zoom_in" at bounding box center [692, 147] width 12 height 12
click at [695, 141] on span "zoom_in" at bounding box center [692, 147] width 12 height 12
click at [155, 101] on div at bounding box center [147, 99] width 254 height 10
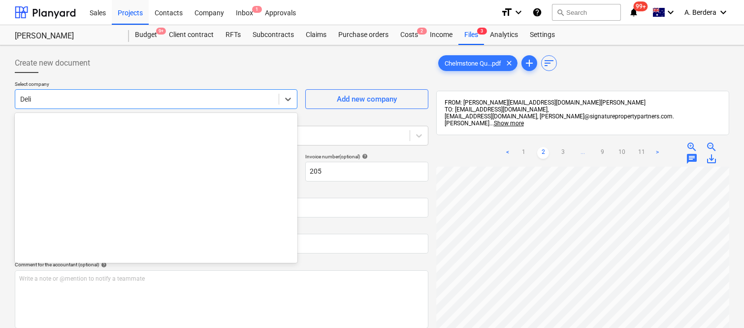
scroll to position [2776, 0]
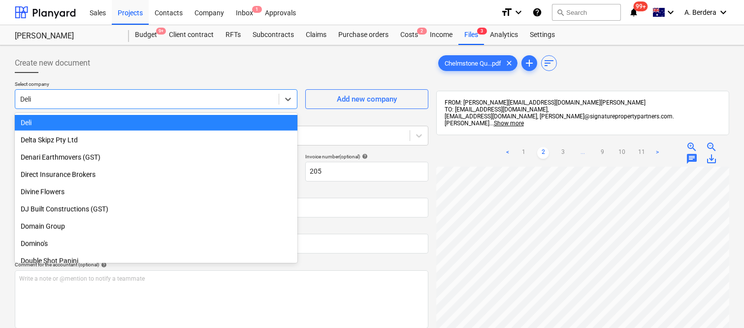
paste input "INNOCRETE AUSTRALIA PTY LTD"
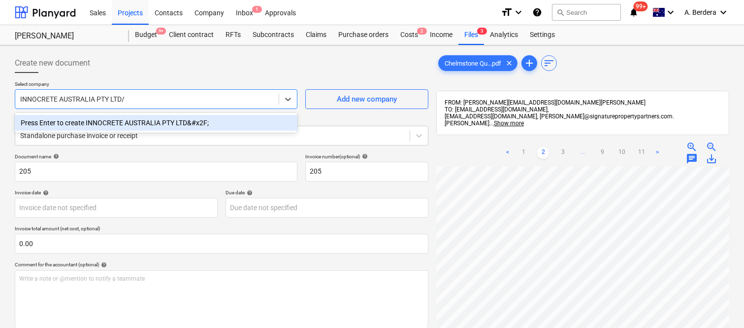
type input "INNOCRETE AUSTRALIA PTY LTD/"
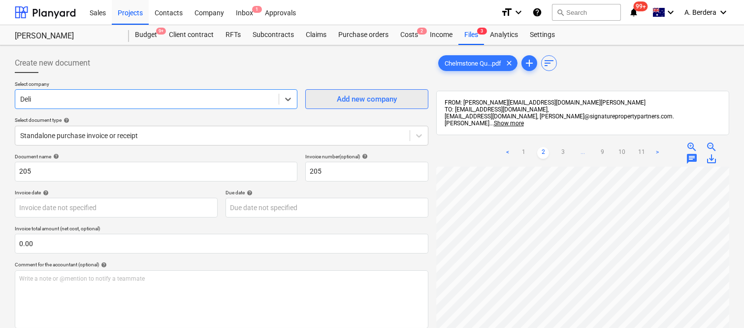
click at [382, 101] on div "Add new company" at bounding box center [367, 99] width 60 height 13
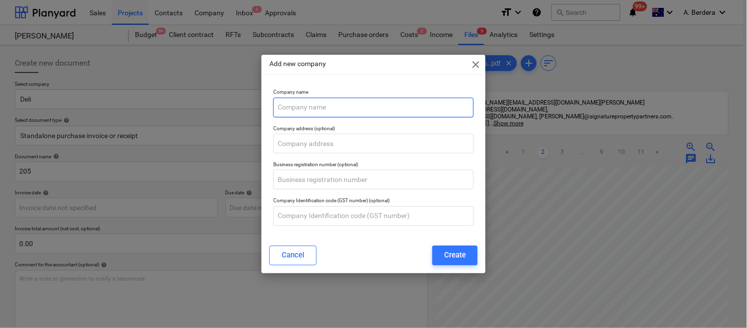
click at [359, 107] on input "text" at bounding box center [373, 108] width 200 height 20
paste input "CHELMSTONE"
click at [278, 107] on input "CHELMSTONE" at bounding box center [373, 108] width 200 height 20
paste input "INNOCRETE AUSTRALIA PTY LTD"
click at [279, 106] on input "/INNOCRETE AUSTRALIA PTY LTDCHELMSTONE" at bounding box center [373, 108] width 200 height 20
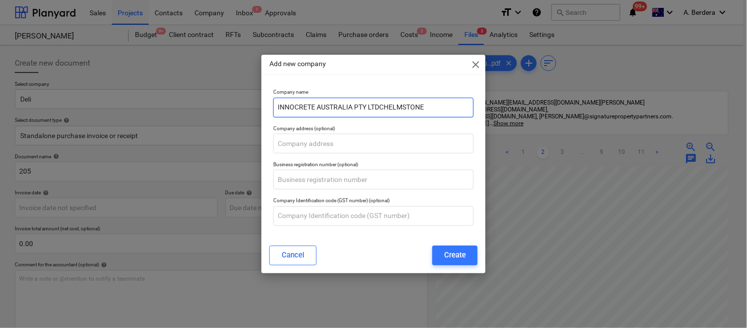
click at [380, 106] on input "INNOCRETE AUSTRALIA PTY LTDCHELMSTONE" at bounding box center [373, 108] width 200 height 20
click at [462, 110] on input "INNOCRETE AUSTRALIA PTY LTD/CHELMSTONE" at bounding box center [373, 108] width 200 height 20
type input "INNOCRETE AUSTRALIA PTY LTD/CHELMSTONE"
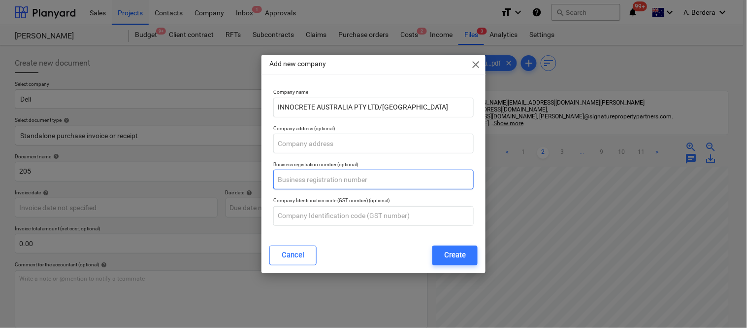
click at [336, 178] on input "text" at bounding box center [373, 179] width 200 height 20
paste input "69 655 922 713"
type input "69 655 922 713"
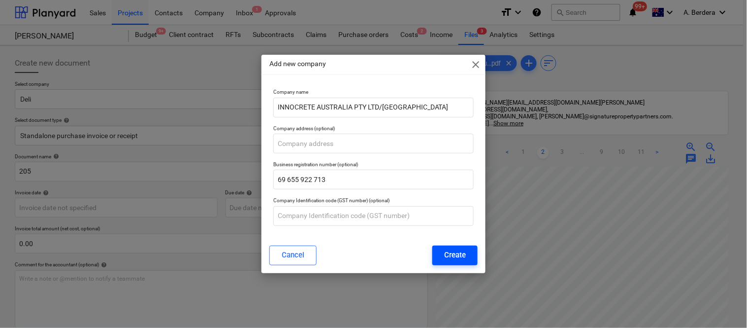
click at [447, 256] on div "Create" at bounding box center [455, 254] width 22 height 13
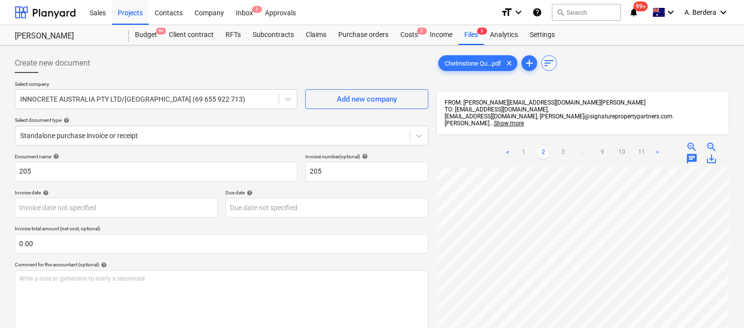
scroll to position [3, 21]
drag, startPoint x: 187, startPoint y: 131, endPoint x: 185, endPoint y: 139, distance: 8.1
click at [186, 132] on div at bounding box center [212, 136] width 385 height 10
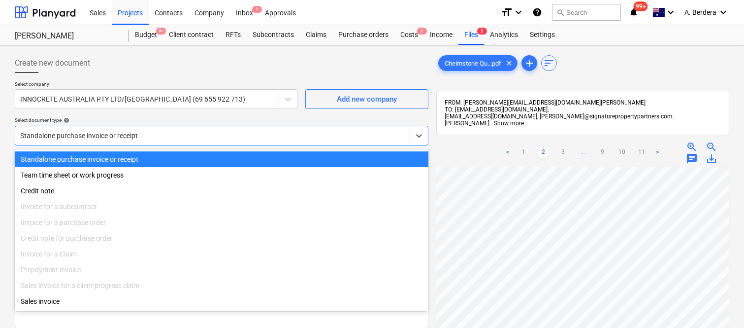
click at [189, 155] on div "Standalone purchase invoice or receipt" at bounding box center [222, 159] width 414 height 16
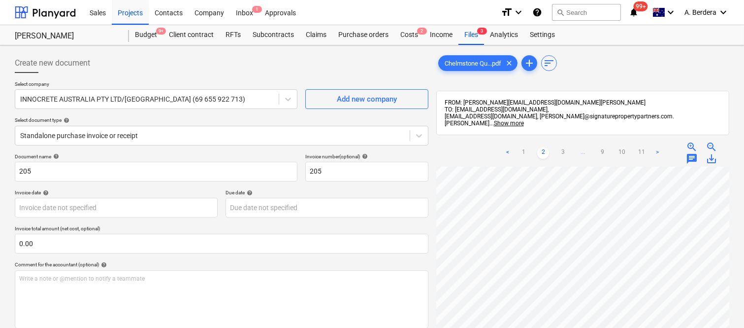
click at [552, 327] on html "Sales Projects Contacts Company Inbox 1 Approvals format_size keyboard_arrow_do…" at bounding box center [372, 164] width 744 height 328
click at [573, 327] on html "Sales Projects Contacts Company Inbox 1 Approvals format_size keyboard_arrow_do…" at bounding box center [372, 164] width 744 height 328
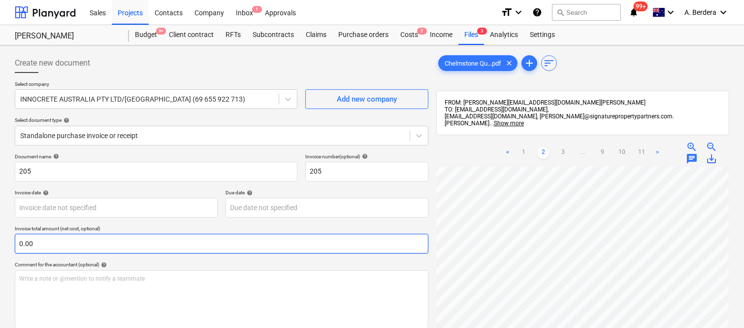
scroll to position [13, 225]
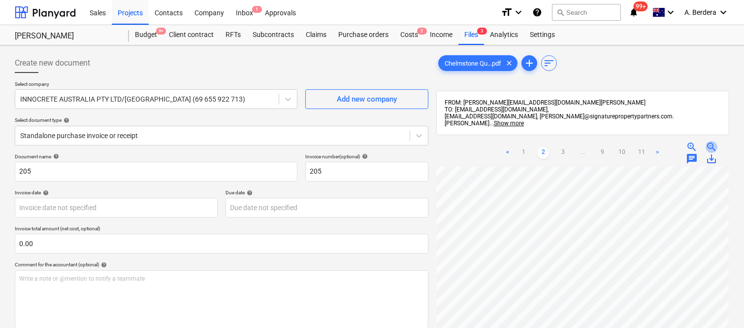
click at [713, 141] on span "zoom_out" at bounding box center [712, 147] width 12 height 12
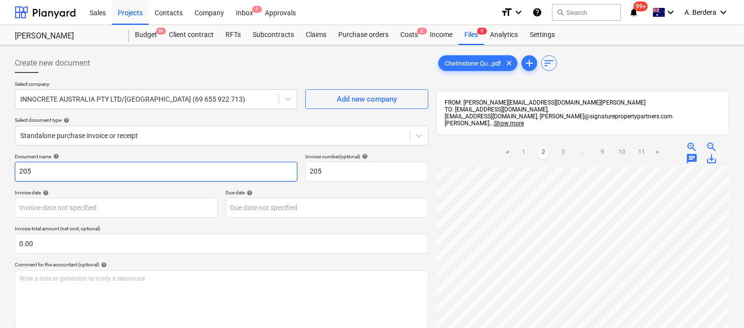
click at [15, 169] on input "205" at bounding box center [156, 172] width 283 height 20
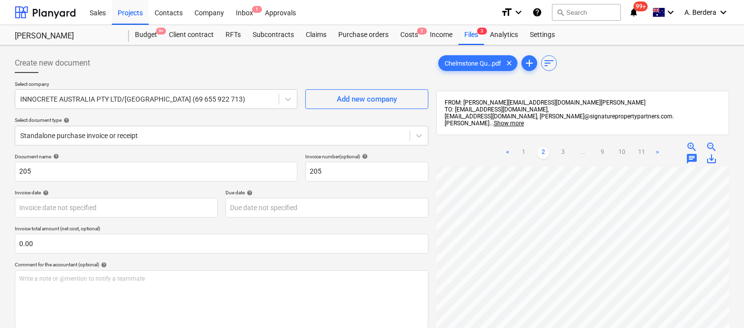
scroll to position [0, 0]
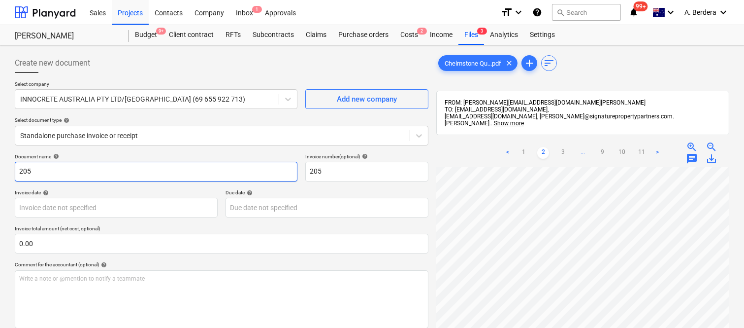
click at [18, 168] on input "205" at bounding box center [156, 172] width 283 height 20
type input "CHELMSTONE INV- 205"
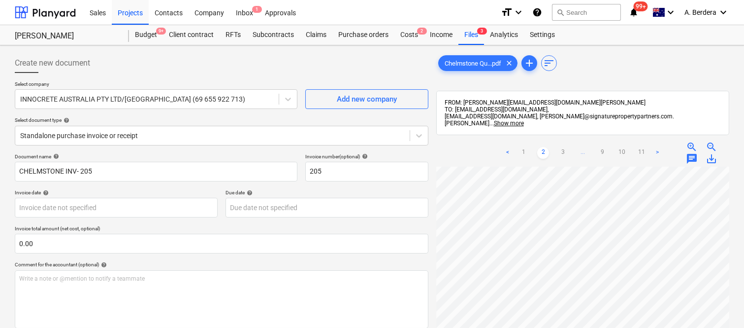
scroll to position [94, 151]
click at [143, 203] on body "Sales Projects Contacts Company Inbox 1 Approvals format_size keyboard_arrow_do…" at bounding box center [372, 164] width 744 height 328
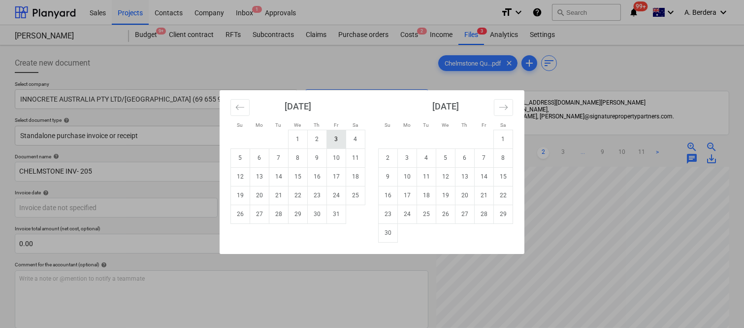
click at [330, 142] on td "3" at bounding box center [336, 139] width 19 height 19
type input "03 Oct 2025"
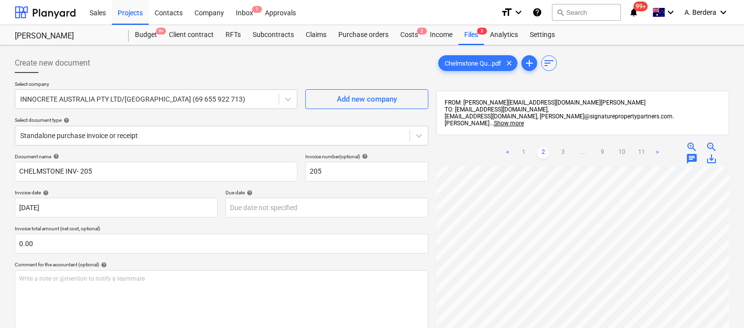
scroll to position [74, 77]
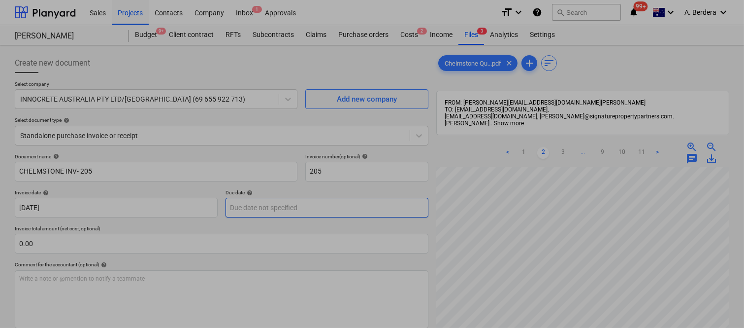
click at [333, 213] on body "Sales Projects Contacts Company Inbox 1 Approvals format_size keyboard_arrow_do…" at bounding box center [372, 164] width 744 height 328
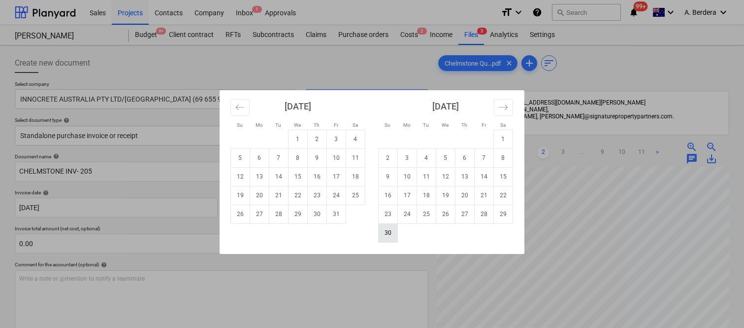
click at [388, 238] on td "30" at bounding box center [388, 232] width 19 height 19
type input "30 Nov 2025"
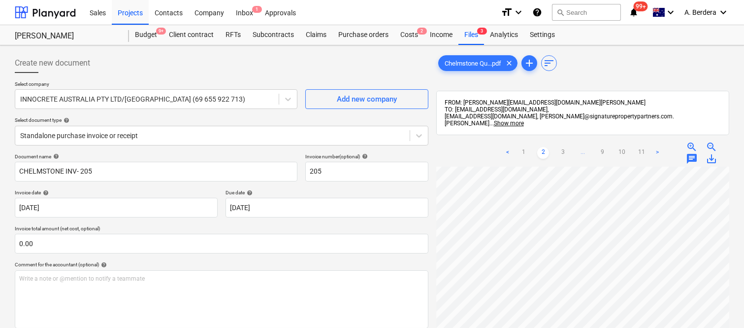
scroll to position [329, 151]
drag, startPoint x: 0, startPoint y: -67, endPoint x: 295, endPoint y: 58, distance: 319.9
click at [295, 58] on div "Create new document" at bounding box center [222, 63] width 414 height 20
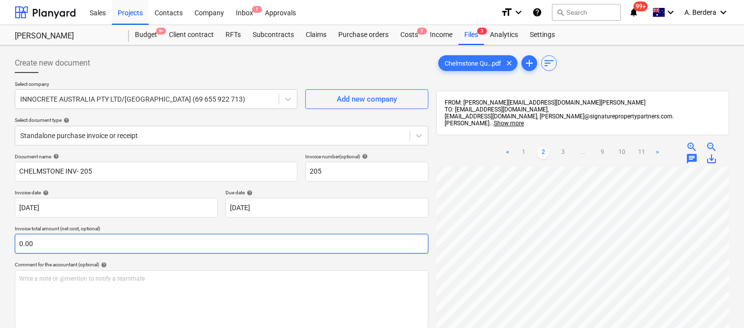
click at [52, 245] on input "0.00" at bounding box center [222, 243] width 414 height 20
paste input "555.95"
type input "5"
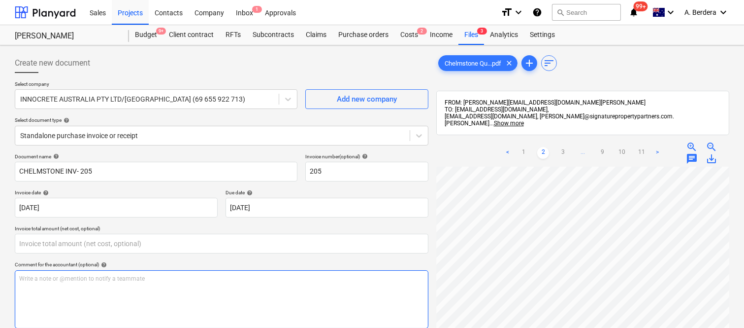
type input "0.00"
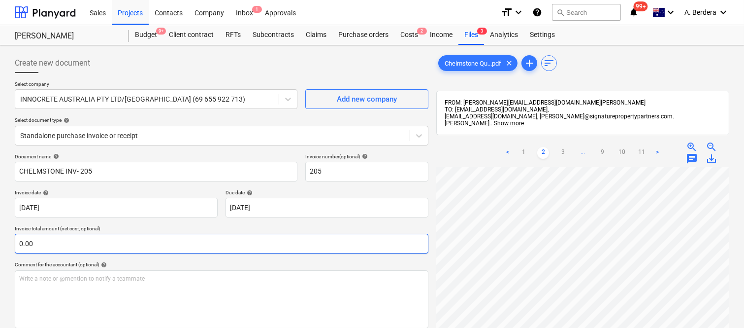
click at [95, 237] on input "0.00" at bounding box center [222, 243] width 414 height 20
paste input "721.95"
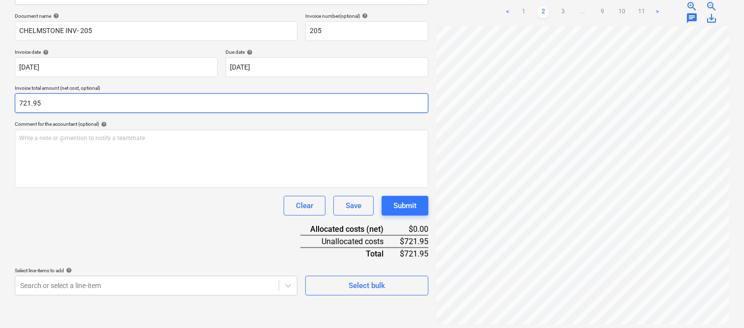
type input "721.95"
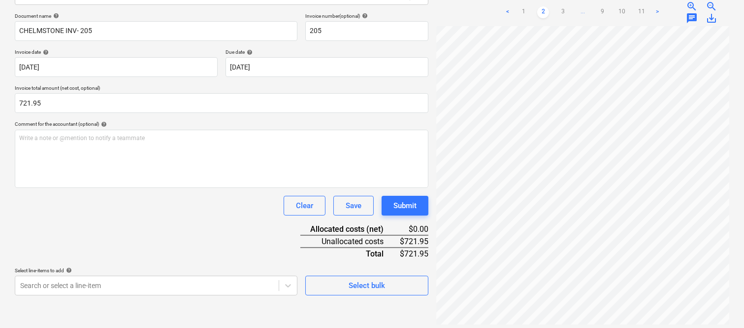
click at [223, 203] on div "Clear Save Submit" at bounding box center [222, 206] width 414 height 20
click at [192, 187] on body "Sales Projects Contacts Company Inbox 1 Approvals format_size keyboard_arrow_do…" at bounding box center [372, 23] width 744 height 328
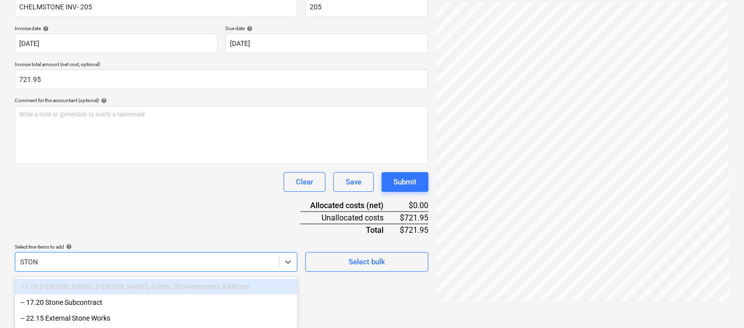
scroll to position [164, 0]
type input "STONE"
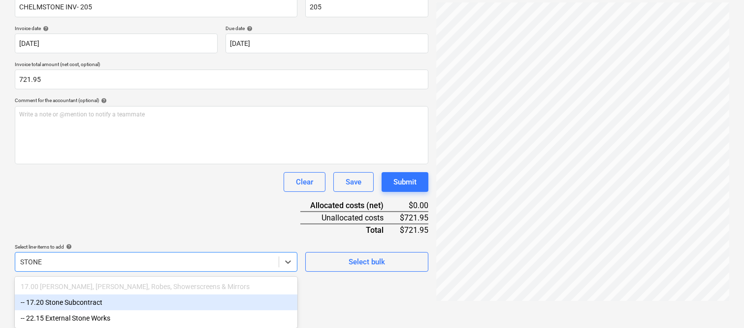
click at [100, 302] on div "-- 17.20 Stone Subcontract" at bounding box center [156, 302] width 283 height 16
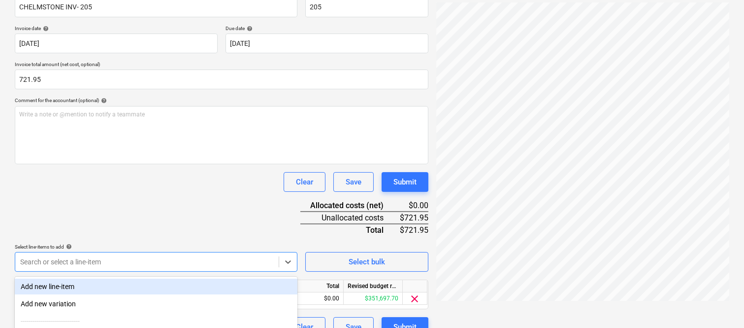
click at [112, 190] on div "Clear Save Submit" at bounding box center [222, 182] width 414 height 20
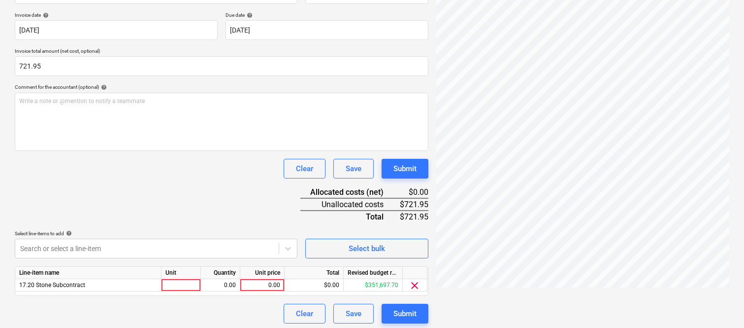
scroll to position [181, 0]
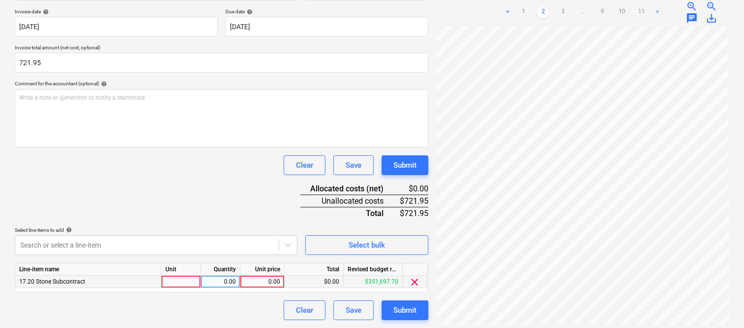
click at [178, 281] on div at bounding box center [181, 281] width 39 height 12
type input "INVOICE"
click at [232, 281] on div "0.00" at bounding box center [220, 281] width 31 height 12
type input "1"
click at [252, 282] on div "0.00" at bounding box center [262, 281] width 36 height 12
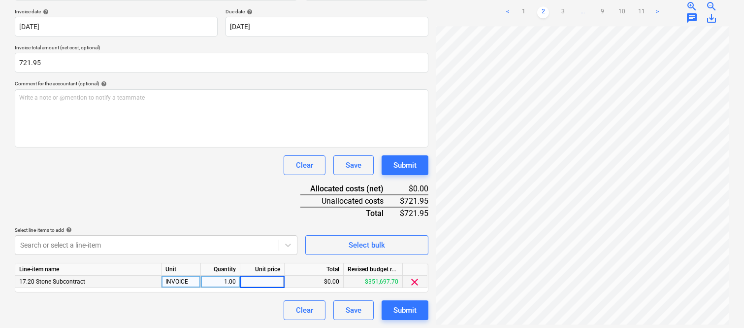
type input "721.95"
click at [225, 200] on div "Document name help CHELMSTONE INV- 205 Invoice number (optional) help 205 Invoi…" at bounding box center [222, 145] width 414 height 347
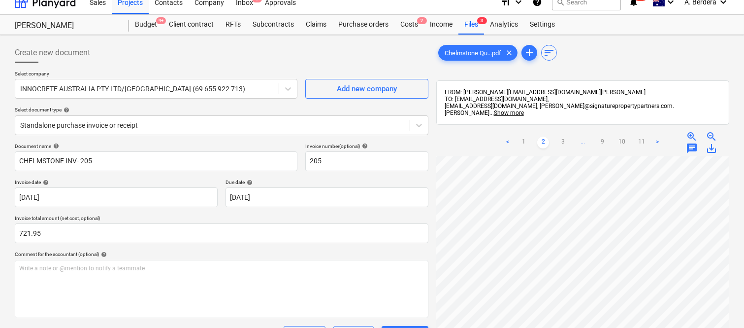
scroll to position [0, 0]
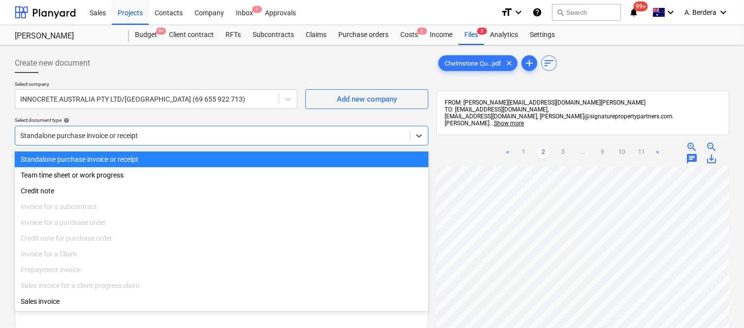
click at [162, 134] on div at bounding box center [212, 136] width 385 height 10
click at [171, 156] on div "Standalone purchase invoice or receipt" at bounding box center [222, 159] width 414 height 16
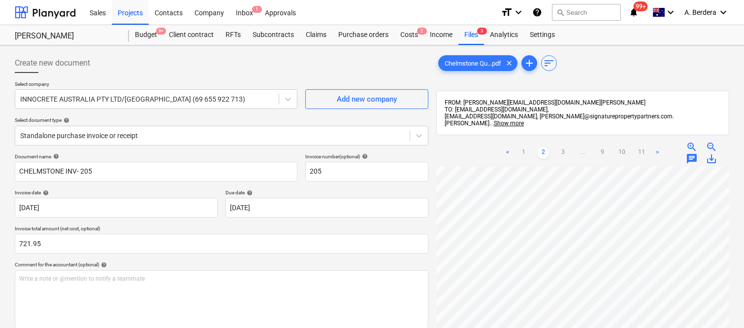
scroll to position [0, 38]
click at [189, 132] on div at bounding box center [212, 136] width 385 height 10
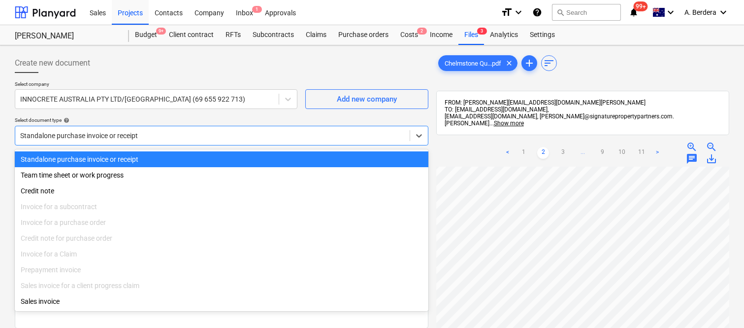
click at [203, 158] on div "Standalone purchase invoice or receipt" at bounding box center [222, 159] width 414 height 16
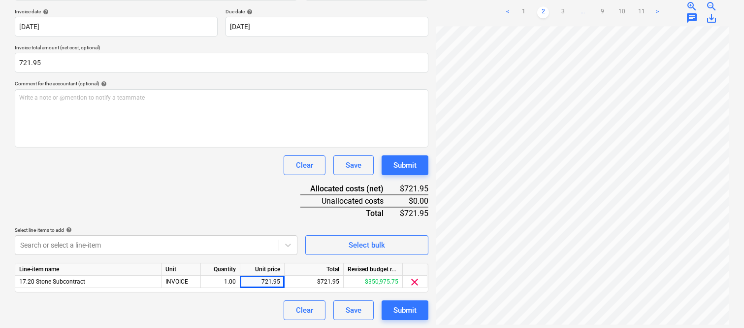
scroll to position [322, 0]
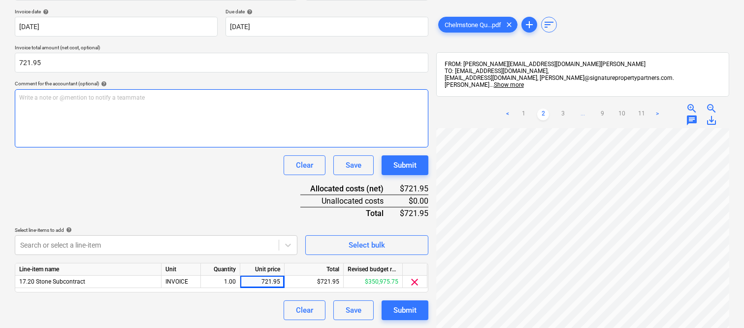
scroll to position [0, 0]
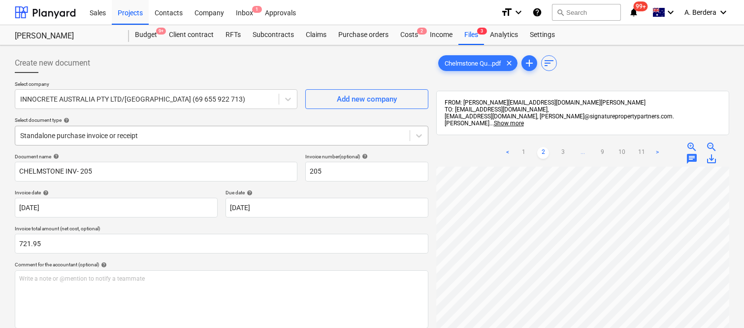
click at [156, 136] on div at bounding box center [212, 136] width 385 height 10
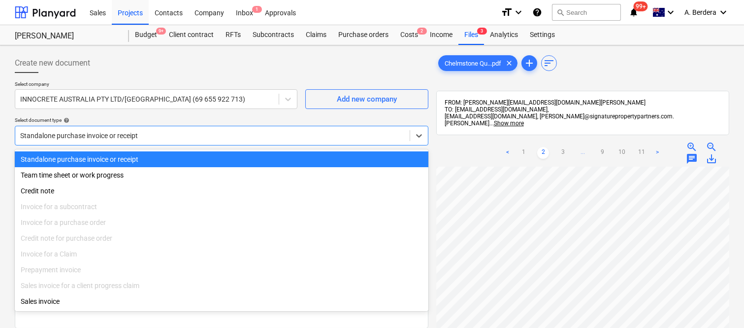
click at [166, 158] on div "Standalone purchase invoice or receipt" at bounding box center [222, 159] width 414 height 16
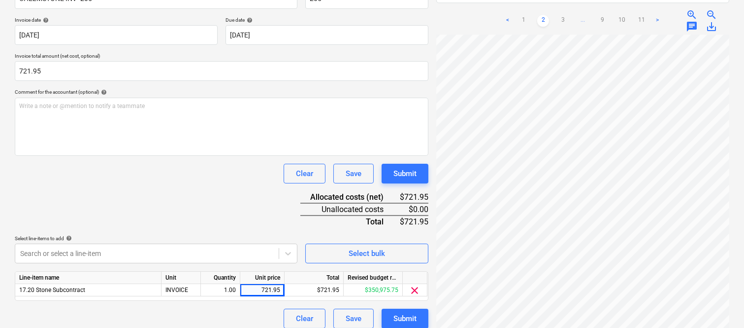
scroll to position [181, 0]
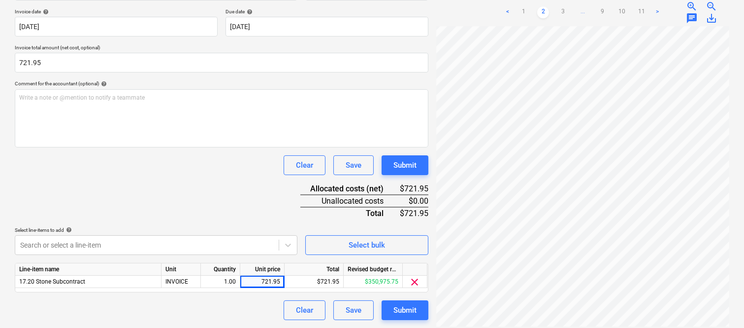
click at [199, 194] on div "Document name help CHELMSTONE INV- 205 Invoice number (optional) help 205 Invoi…" at bounding box center [222, 145] width 414 height 347
click at [234, 170] on div "Clear Save Submit" at bounding box center [222, 165] width 414 height 20
click at [419, 313] on button "Submit" at bounding box center [405, 310] width 47 height 20
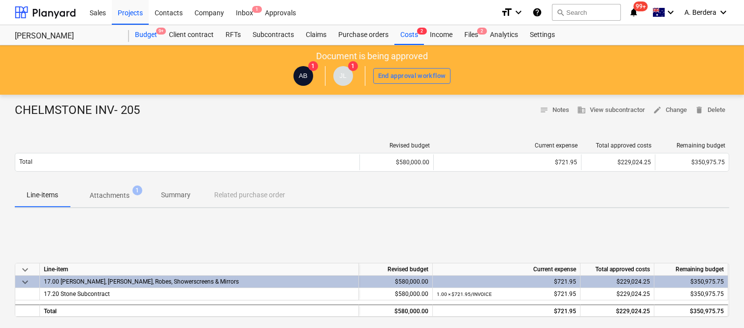
click at [146, 35] on div "Budget 9+" at bounding box center [146, 35] width 34 height 20
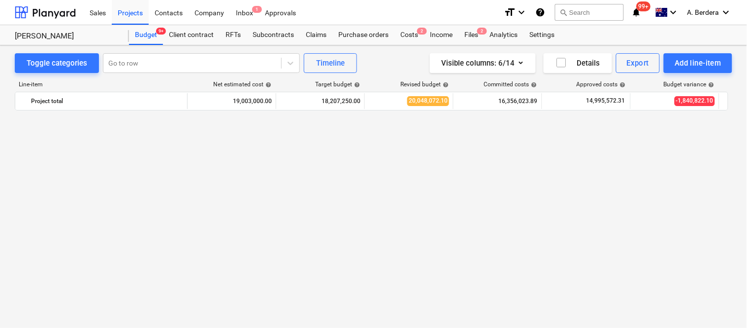
scroll to position [2569, 0]
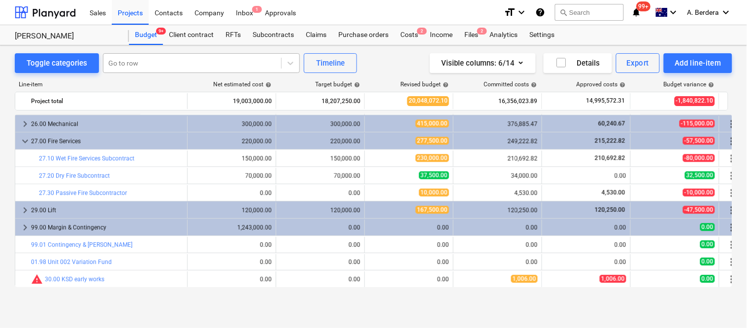
click at [185, 60] on div at bounding box center [192, 63] width 168 height 10
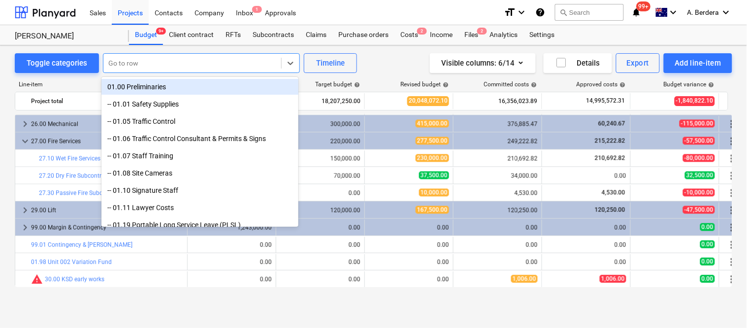
scroll to position [2418, 0]
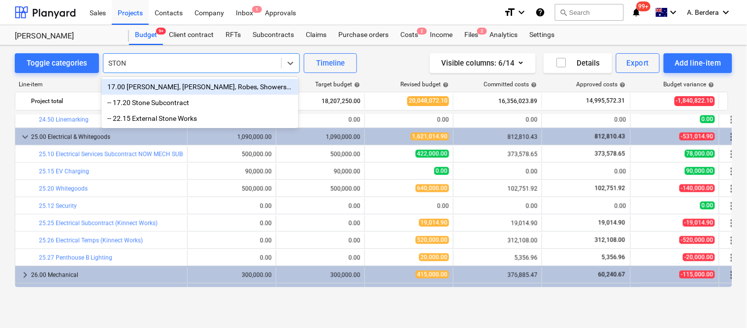
type input "STONE"
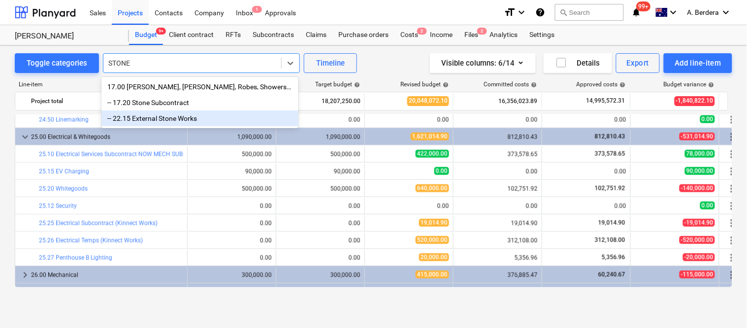
click at [176, 119] on div "-- 22.15 External Stone Works" at bounding box center [199, 118] width 197 height 16
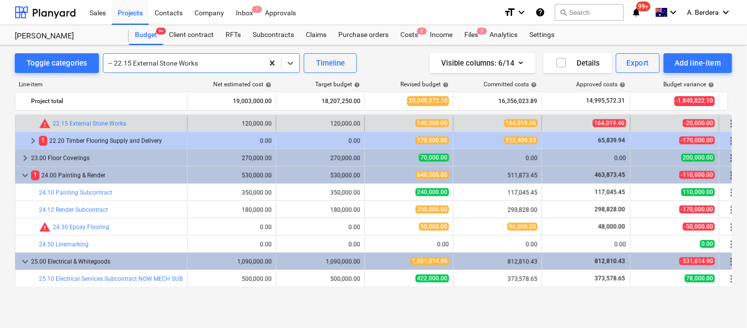
scroll to position [2077, 0]
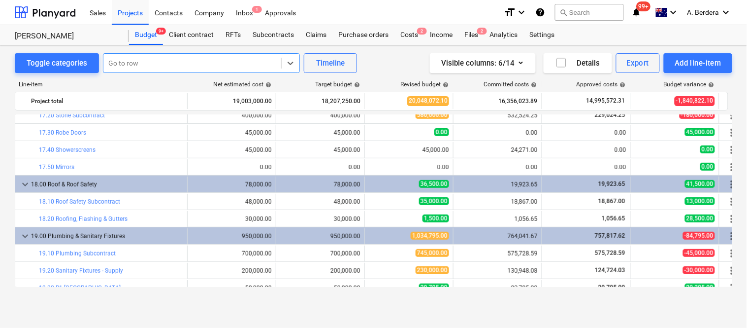
click at [230, 61] on div at bounding box center [192, 63] width 168 height 10
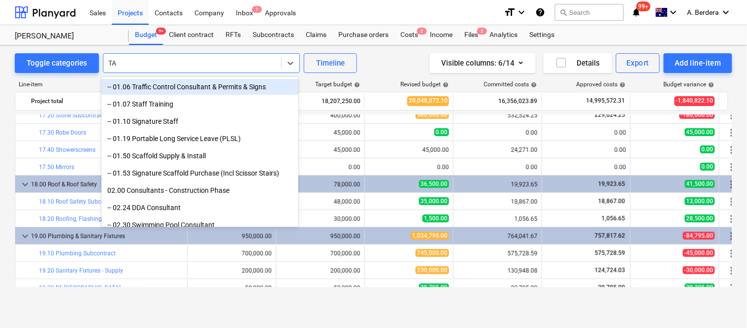
type input "TAC"
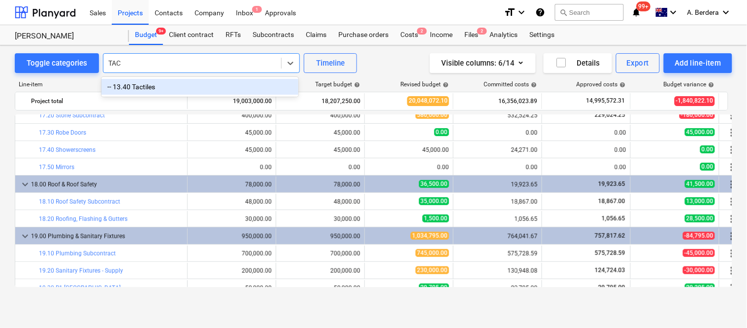
click at [230, 82] on div "-- 13.40 Tactiles" at bounding box center [199, 87] width 197 height 16
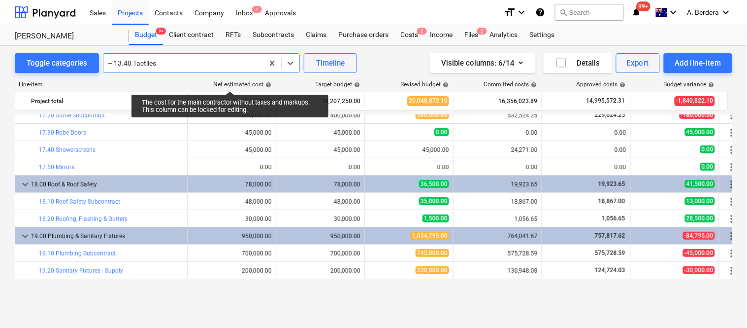
scroll to position [1707, 0]
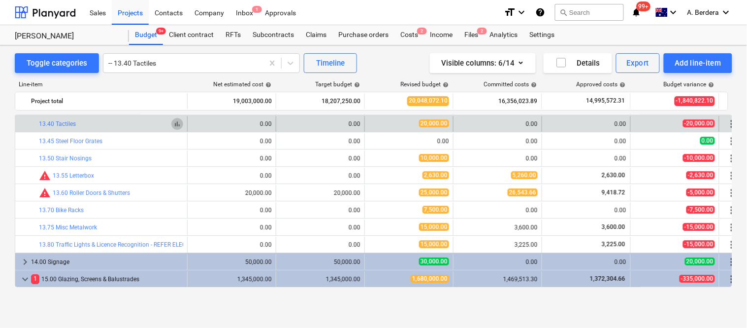
click at [183, 125] on button "bar_chart" at bounding box center [177, 124] width 12 height 12
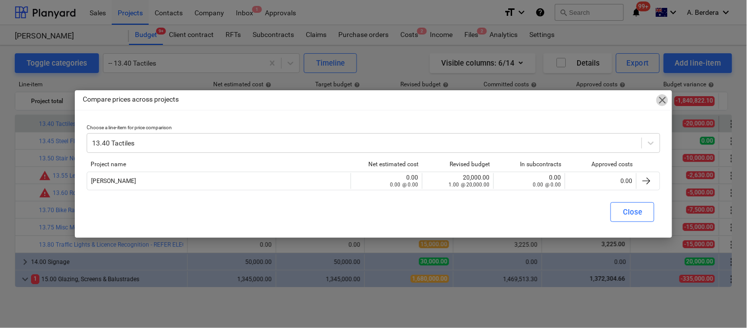
click at [662, 96] on span "close" at bounding box center [663, 100] width 12 height 12
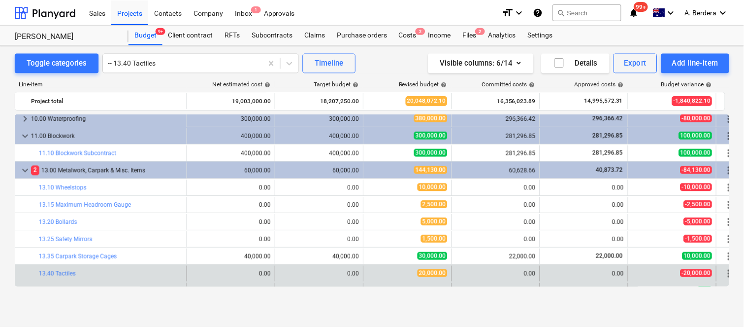
scroll to position [1707, 0]
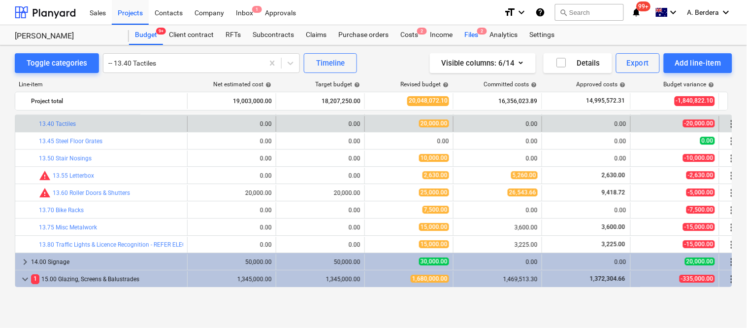
click at [481, 31] on span "2" at bounding box center [482, 31] width 10 height 7
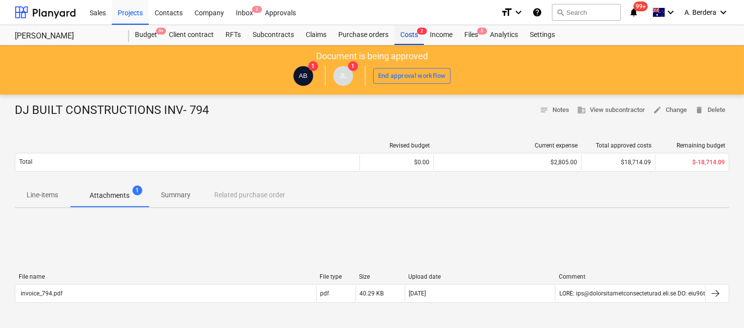
click at [414, 35] on div "Costs 2" at bounding box center [410, 35] width 30 height 20
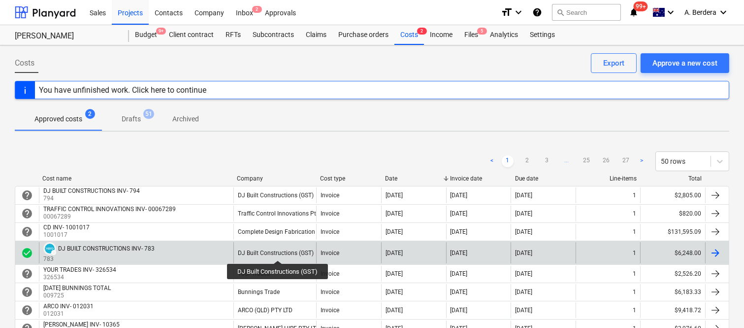
click at [278, 251] on div "DJ Built Constructions (GST)" at bounding box center [276, 252] width 76 height 7
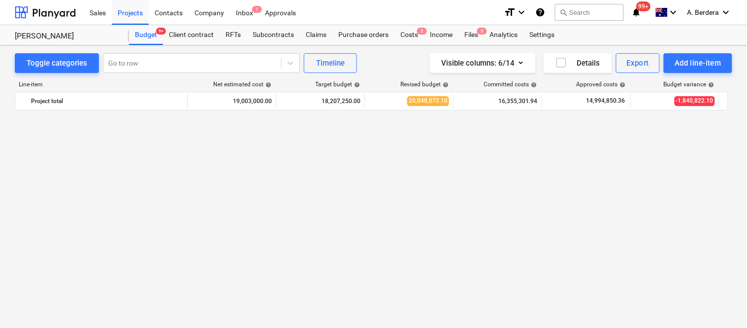
scroll to position [2569, 0]
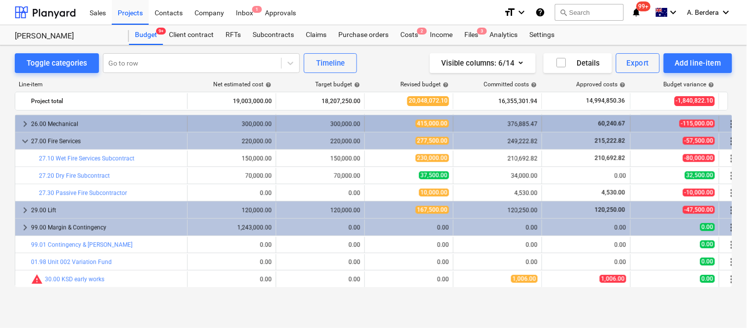
click at [134, 117] on div "26.00 Mechanical" at bounding box center [107, 124] width 152 height 16
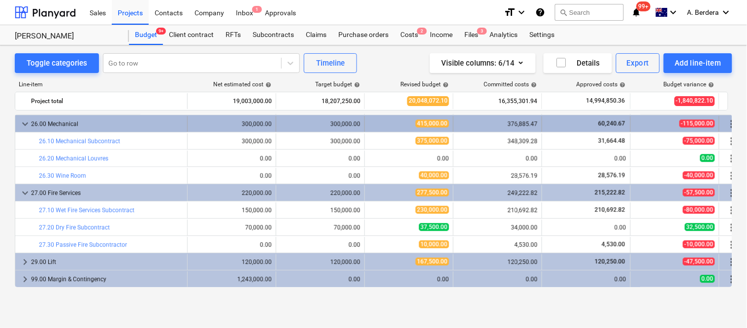
click at [167, 122] on div "26.00 Mechanical" at bounding box center [107, 124] width 152 height 16
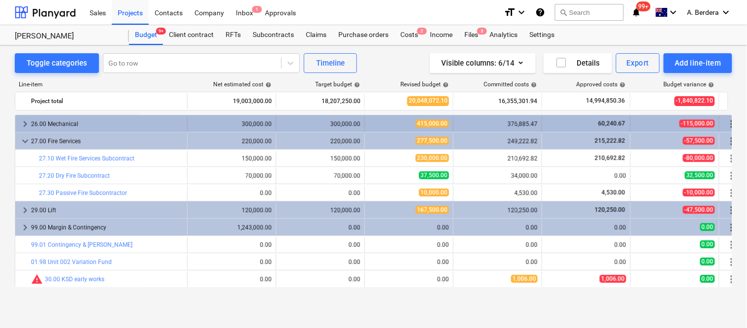
click at [168, 122] on div "26.00 Mechanical" at bounding box center [107, 124] width 152 height 16
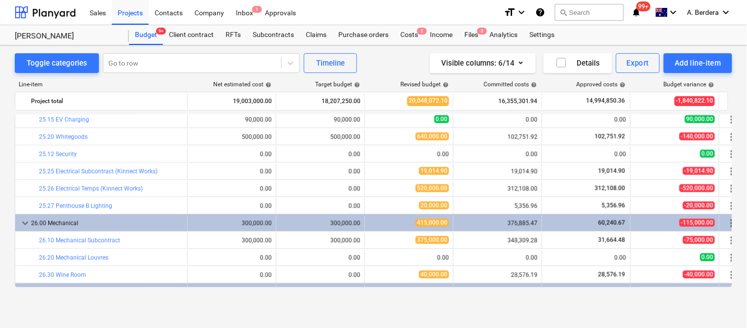
scroll to position [2621, 0]
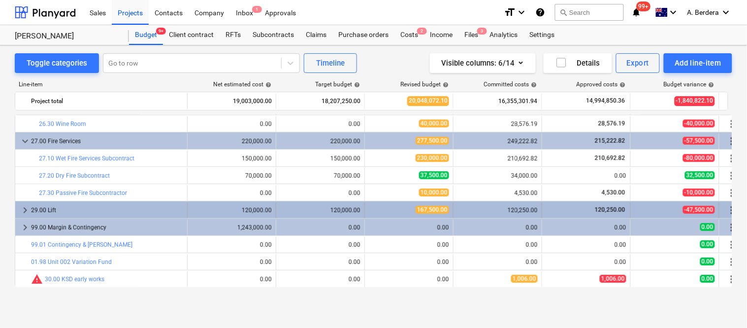
click at [173, 210] on div "29.00 Lift" at bounding box center [107, 210] width 152 height 16
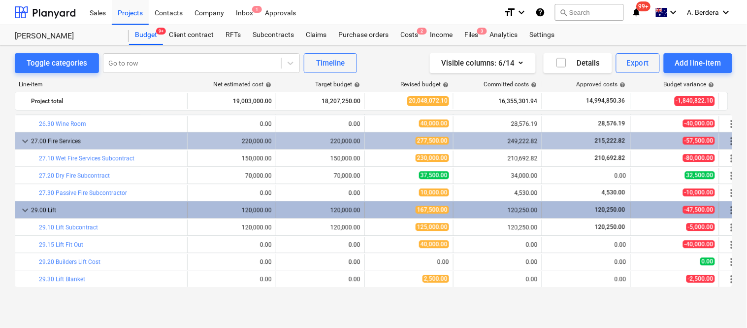
click at [174, 209] on div "29.00 Lift" at bounding box center [107, 210] width 152 height 16
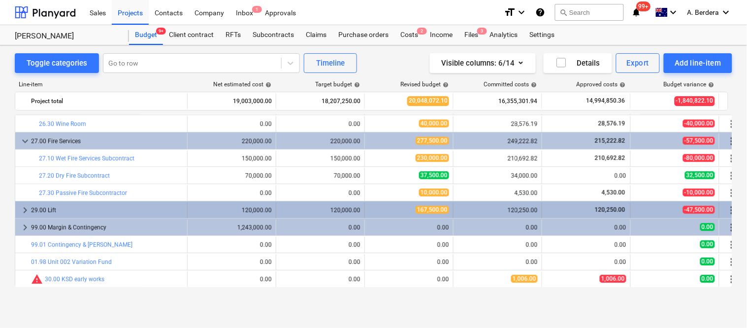
click at [175, 208] on div "29.00 Lift" at bounding box center [107, 210] width 152 height 16
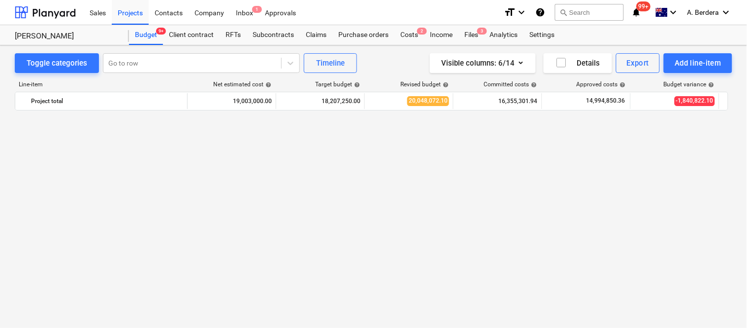
scroll to position [1181, 0]
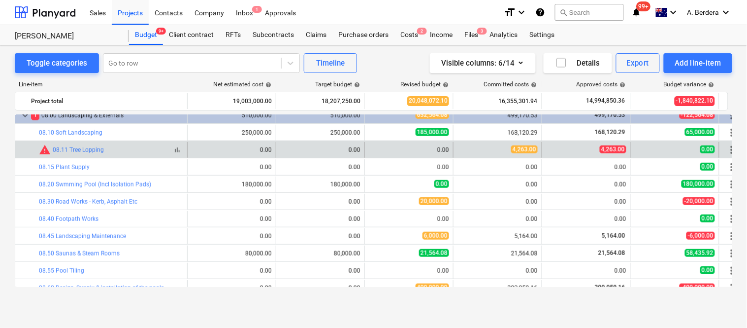
click at [178, 152] on span "bar_chart" at bounding box center [177, 150] width 8 height 8
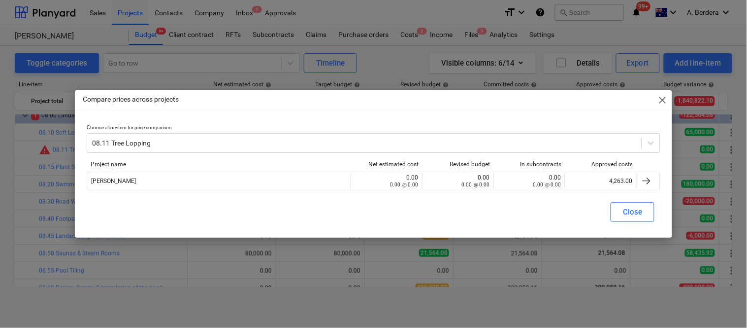
click at [663, 99] on span "close" at bounding box center [663, 100] width 12 height 12
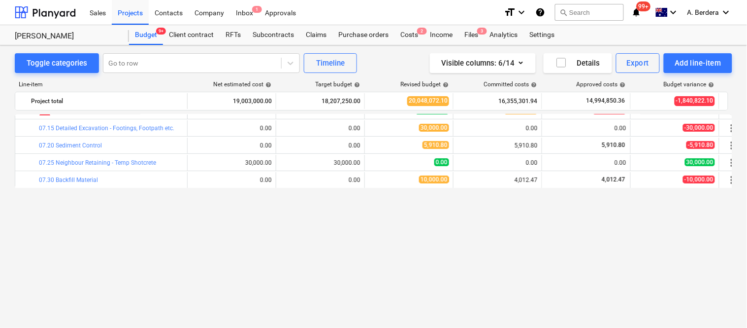
scroll to position [577, 0]
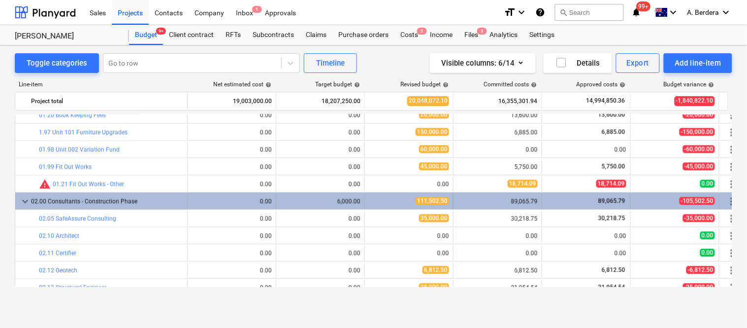
click at [174, 201] on div "02.00 Consultants - Construction Phase" at bounding box center [107, 202] width 152 height 16
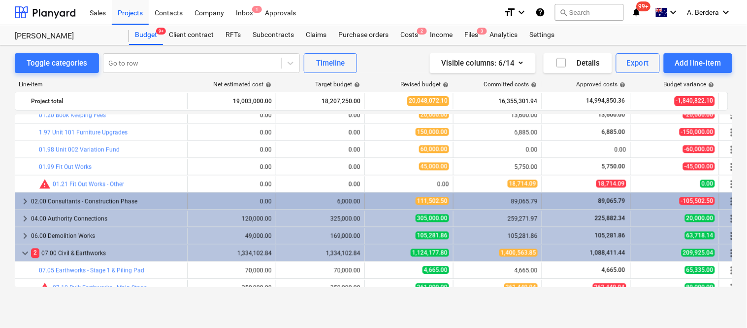
click at [174, 200] on div "02.00 Consultants - Construction Phase" at bounding box center [107, 202] width 152 height 16
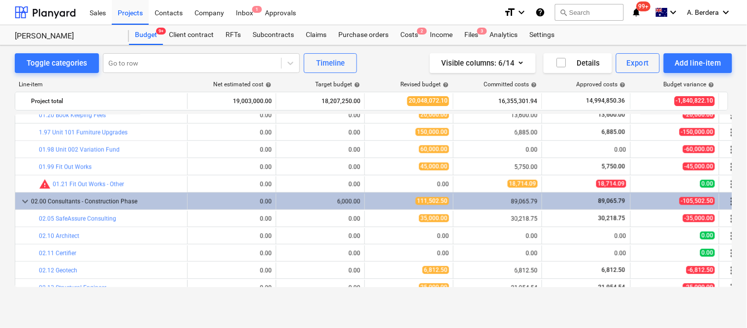
click at [174, 200] on div "02.00 Consultants - Construction Phase" at bounding box center [107, 202] width 152 height 16
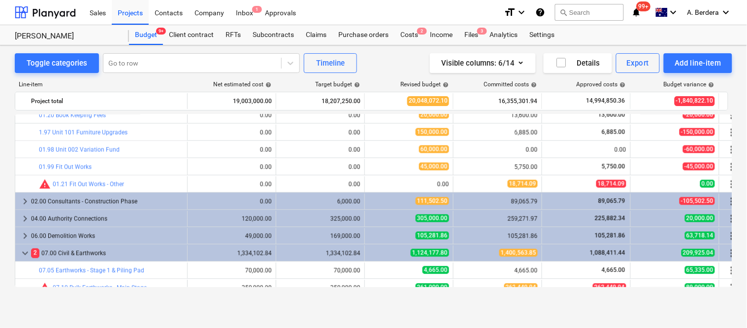
click at [174, 200] on div "02.00 Consultants - Construction Phase" at bounding box center [107, 202] width 152 height 16
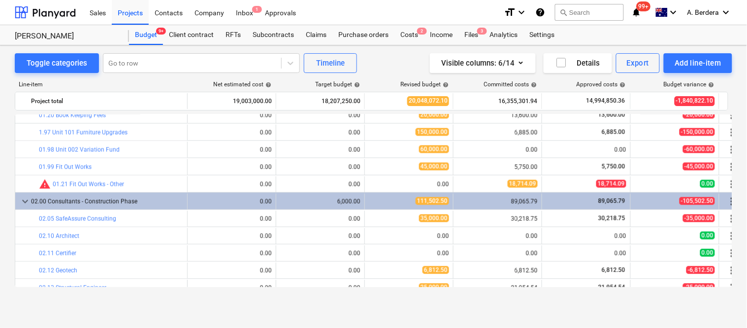
scroll to position [427, 0]
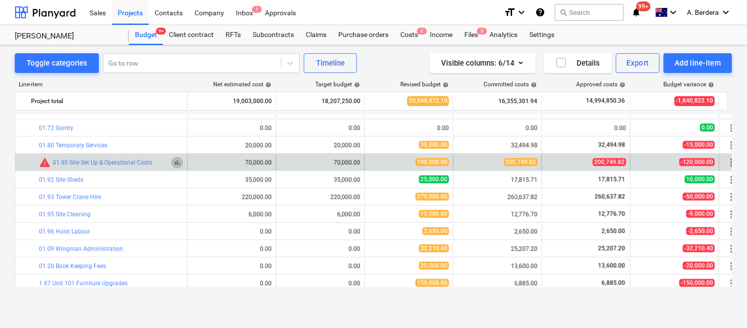
click at [176, 164] on span "bar_chart" at bounding box center [177, 163] width 8 height 8
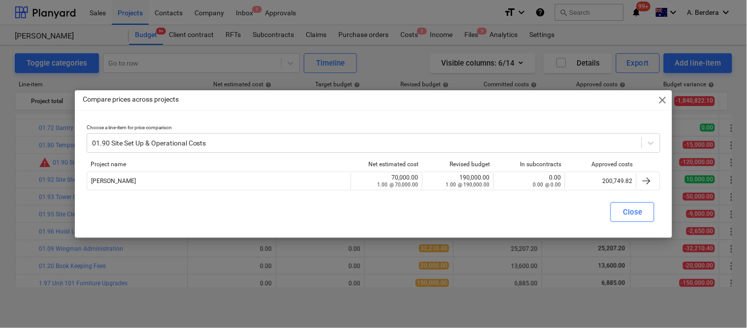
click at [663, 100] on span "close" at bounding box center [663, 100] width 12 height 12
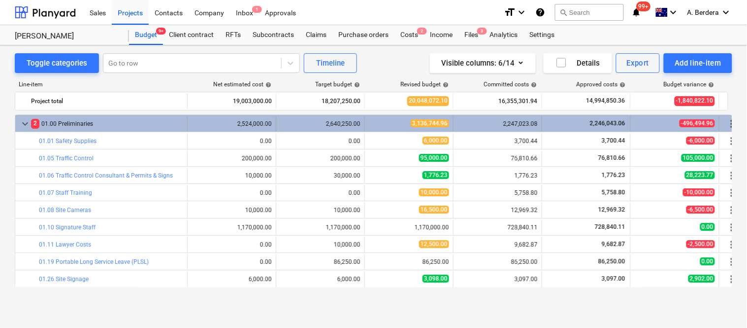
click at [178, 124] on div "2 01.00 Preliminaries" at bounding box center [107, 124] width 152 height 16
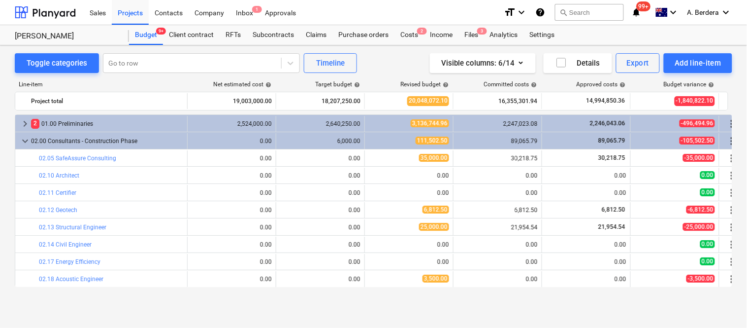
click at [178, 124] on div "2 01.00 Preliminaries" at bounding box center [107, 124] width 152 height 16
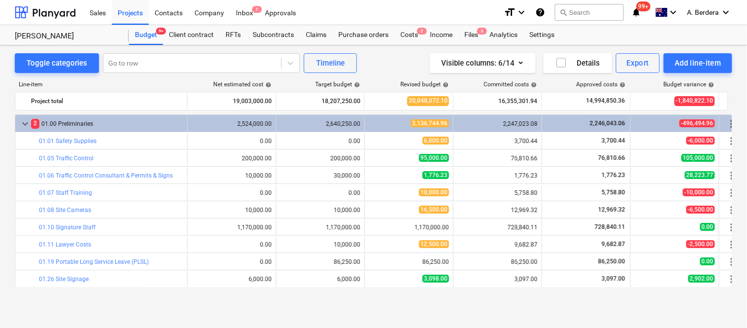
click at [178, 124] on div "2 01.00 Preliminaries" at bounding box center [107, 124] width 152 height 16
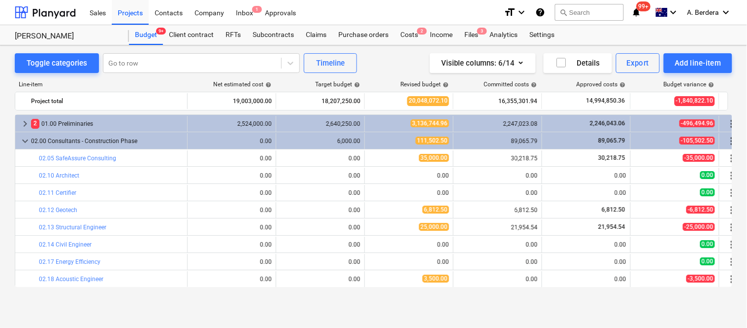
click at [178, 124] on div "2 01.00 Preliminaries" at bounding box center [107, 124] width 152 height 16
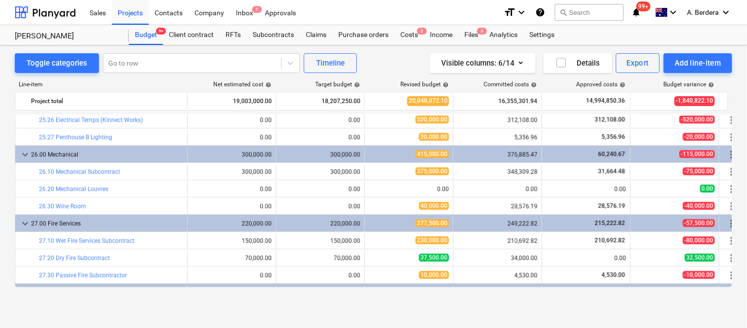
scroll to position [2690, 0]
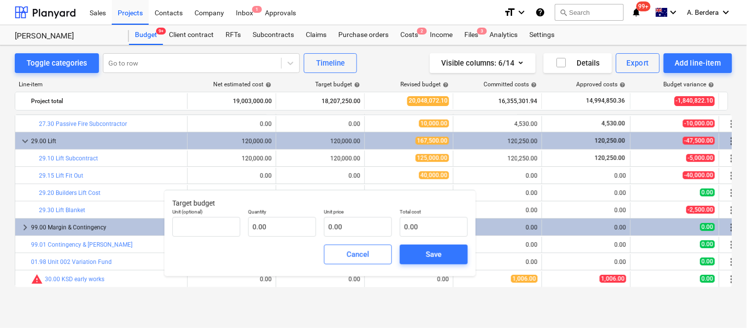
click at [281, 310] on div "Toggle categories Go to row Timeline Visible columns : 6/14 Details Export Add …" at bounding box center [373, 186] width 747 height 282
click at [115, 305] on div "Toggle categories Go to row Timeline Visible columns : 6/14 Details Export Add …" at bounding box center [373, 175] width 747 height 261
click at [363, 257] on div "Cancel" at bounding box center [358, 254] width 23 height 13
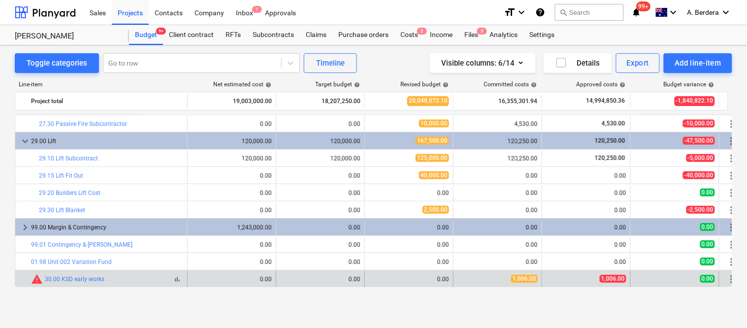
click at [160, 284] on div "bar_chart warning 30.00 KSD early works" at bounding box center [107, 279] width 152 height 12
click at [178, 281] on span "bar_chart" at bounding box center [177, 279] width 8 height 8
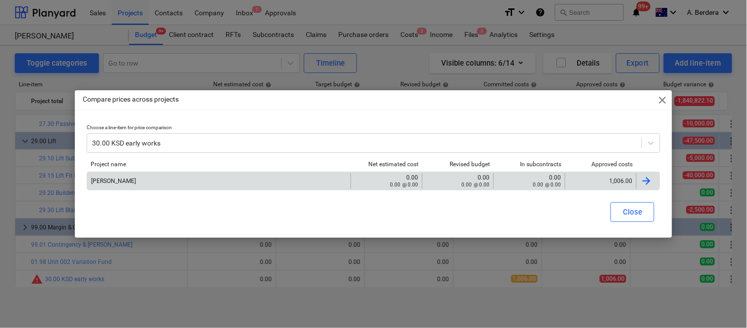
click at [604, 180] on div "1,006.00" at bounding box center [600, 180] width 63 height 7
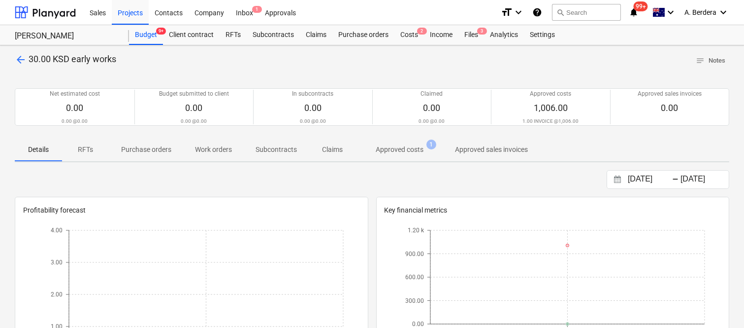
click at [407, 144] on p "Approved costs" at bounding box center [400, 149] width 48 height 10
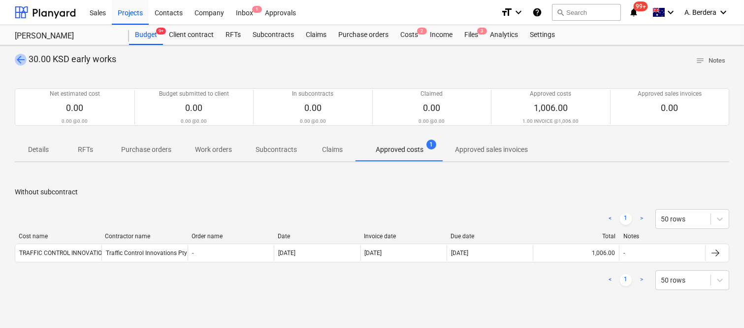
click at [22, 60] on span "arrow_back" at bounding box center [21, 60] width 12 height 12
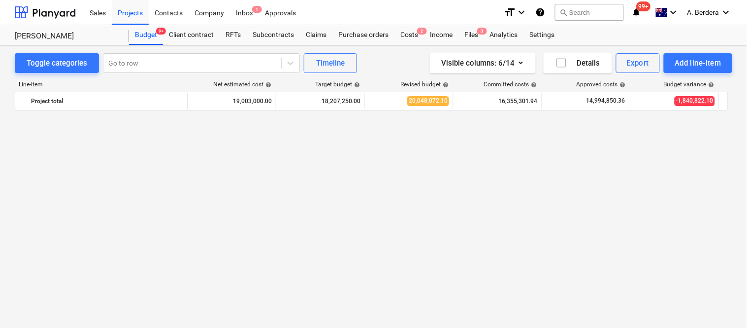
scroll to position [2690, 0]
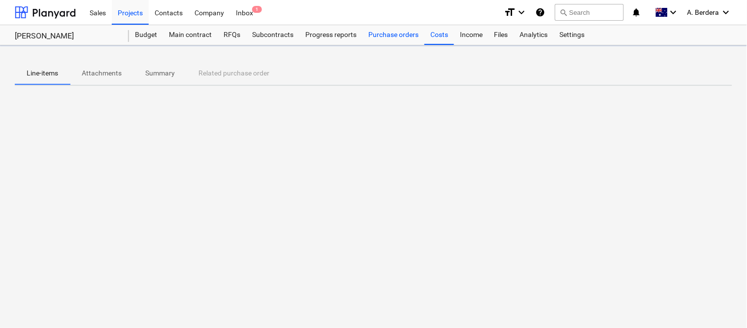
click at [383, 38] on div "Purchase orders" at bounding box center [394, 35] width 62 height 20
